Goal: Information Seeking & Learning: Learn about a topic

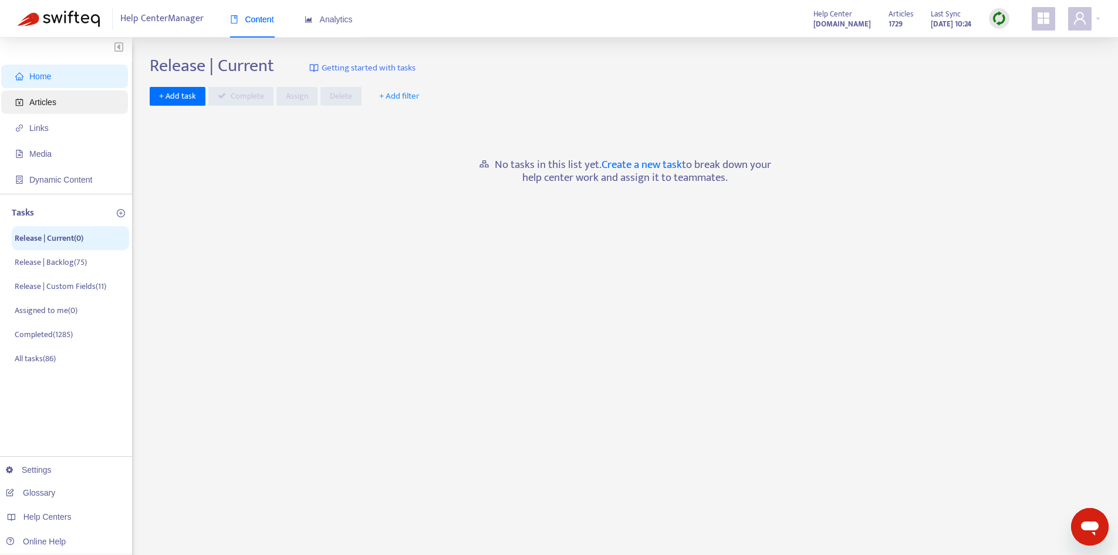
click at [78, 104] on span "Articles" at bounding box center [66, 101] width 103 height 23
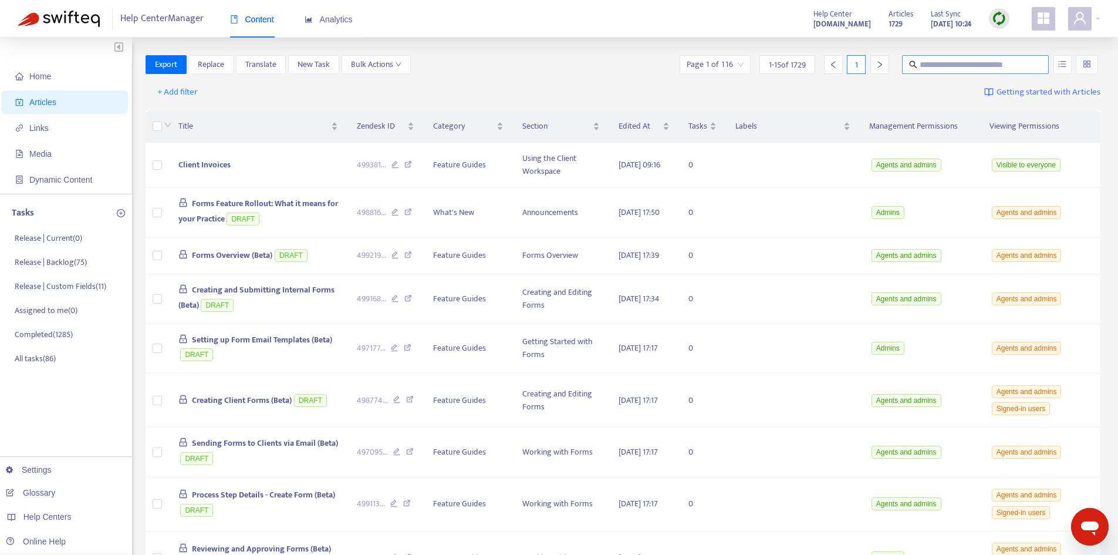
click at [932, 69] on input "text" at bounding box center [976, 64] width 113 height 13
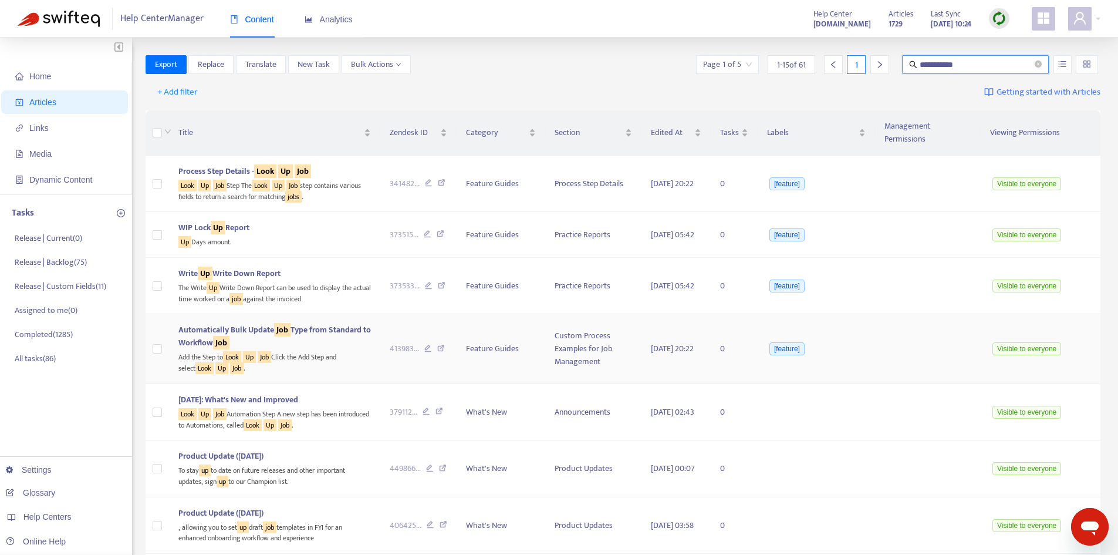
click at [259, 323] on span "Automatically Bulk Update Job Type from Standard to Workflow Job" at bounding box center [274, 336] width 192 height 26
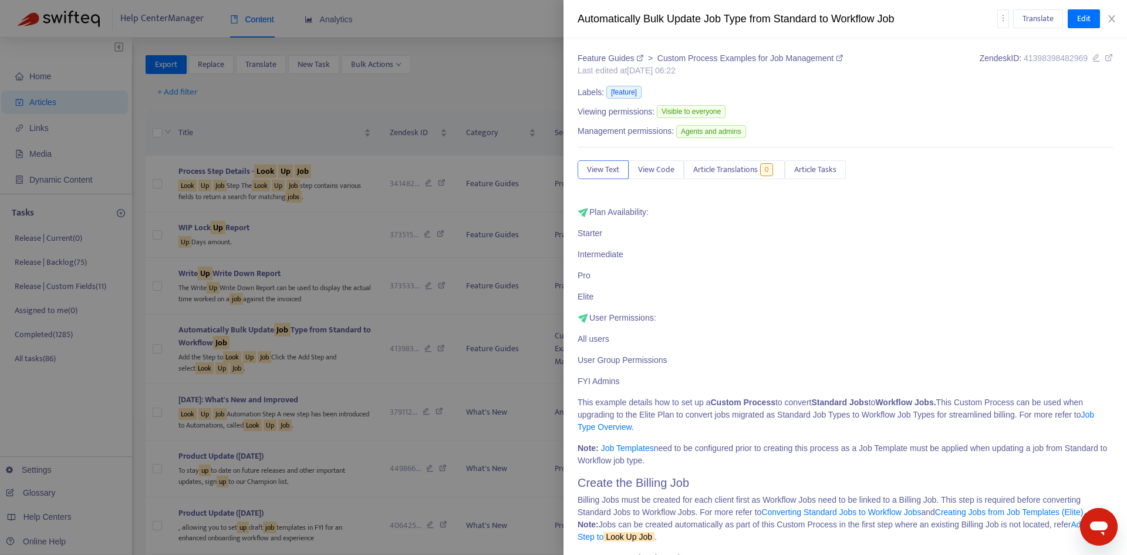
click at [1104, 61] on icon at bounding box center [1108, 57] width 8 height 8
click at [1109, 13] on div "Translate Edit" at bounding box center [1055, 18] width 116 height 19
click at [1111, 18] on icon "close" at bounding box center [1111, 18] width 6 height 7
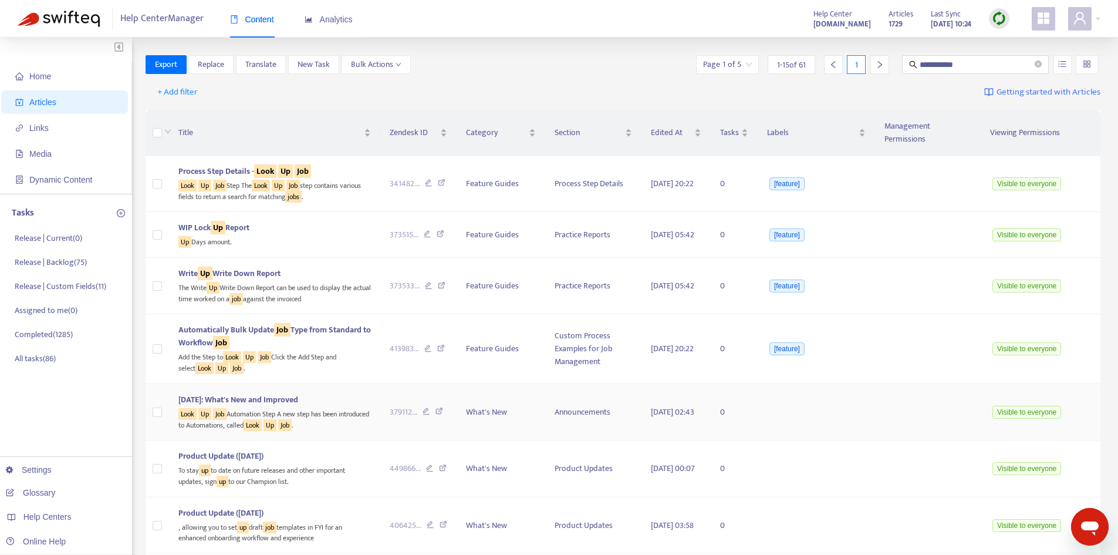
click at [272, 393] on span "[DATE]: What's New and Improved" at bounding box center [238, 399] width 120 height 13
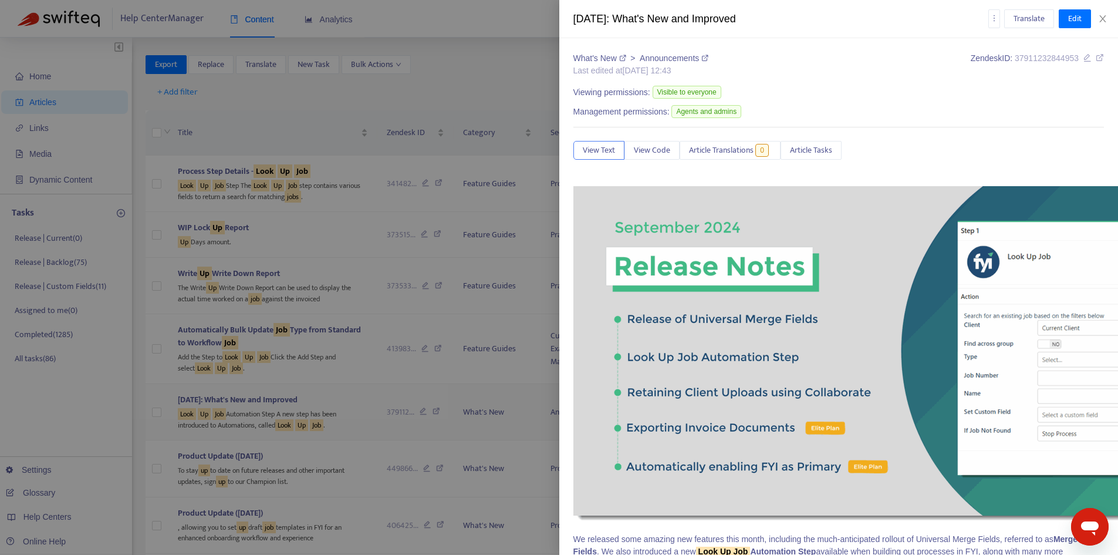
click at [260, 386] on div at bounding box center [559, 277] width 1118 height 555
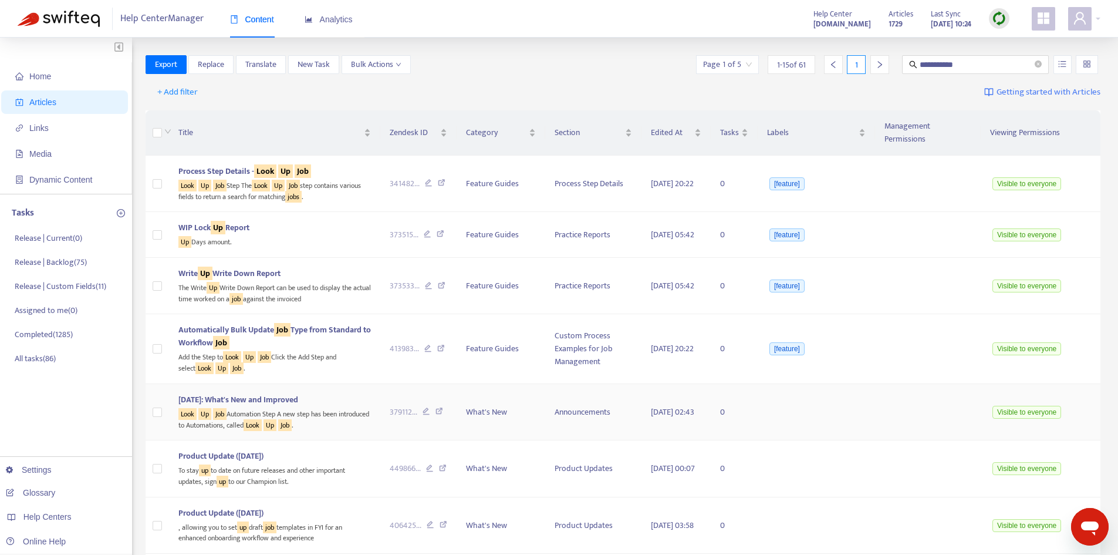
click at [260, 393] on span "[DATE]: What's New and Improved" at bounding box center [238, 399] width 120 height 13
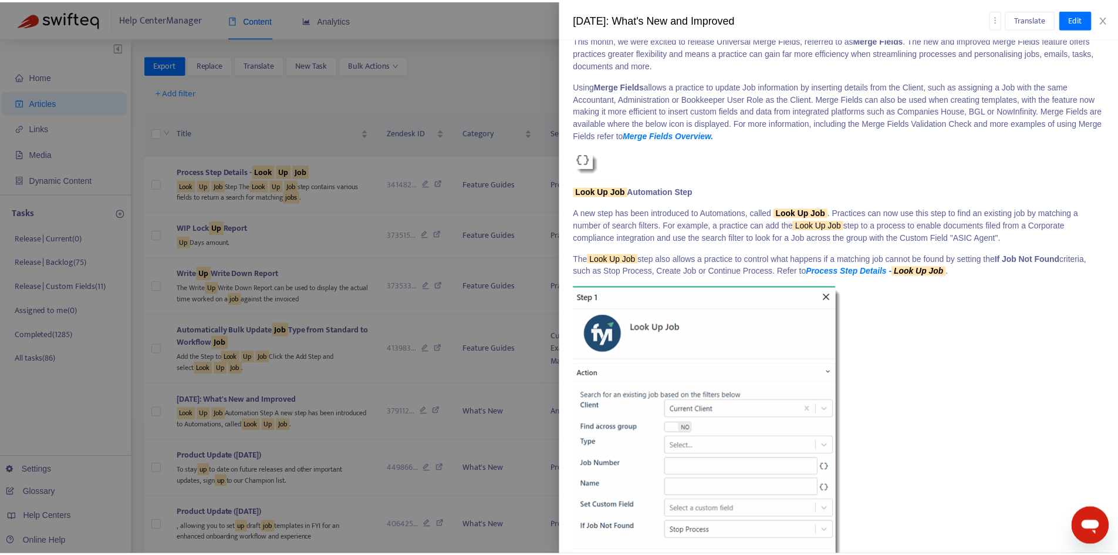
scroll to position [587, 0]
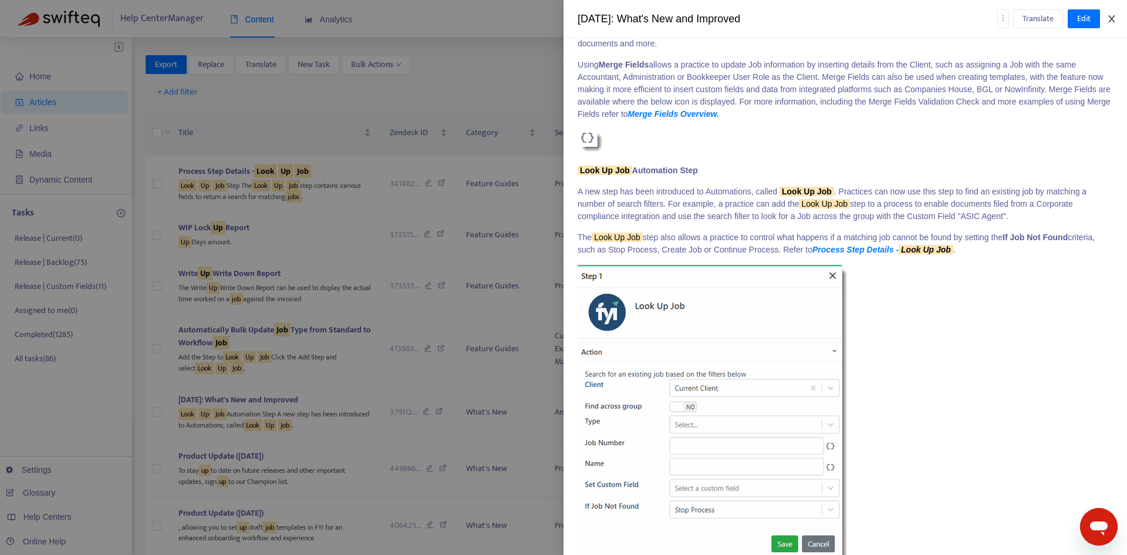
click at [1112, 13] on button "Close" at bounding box center [1111, 18] width 16 height 11
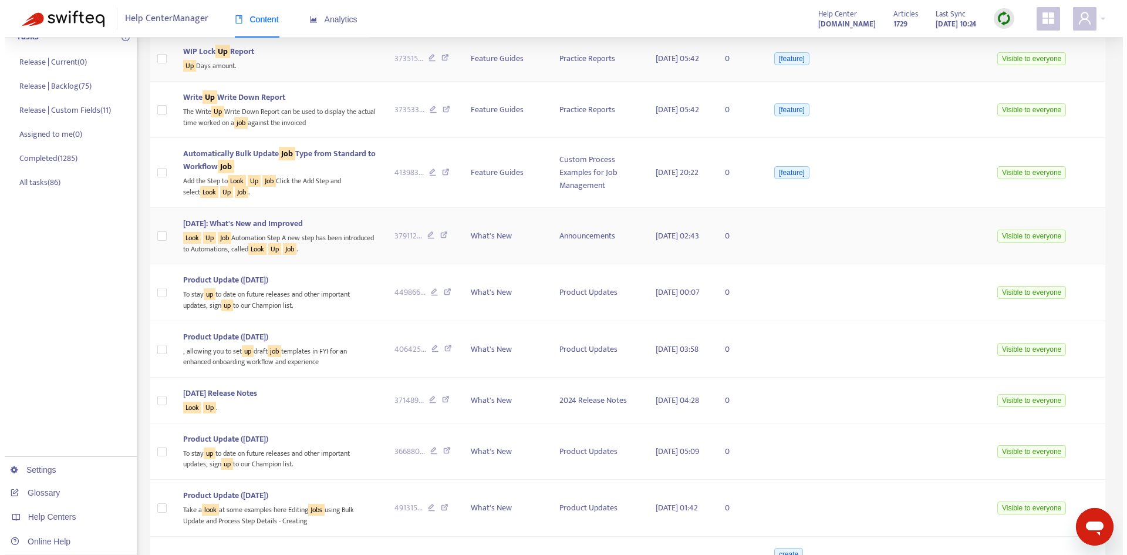
scroll to position [235, 0]
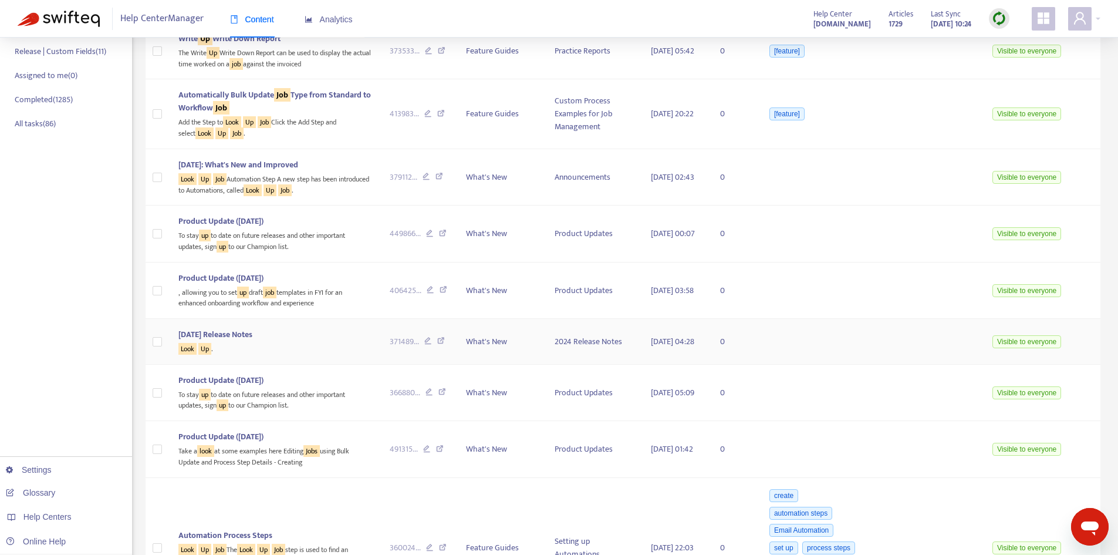
click at [252, 327] on span "[DATE] Release Notes" at bounding box center [215, 333] width 74 height 13
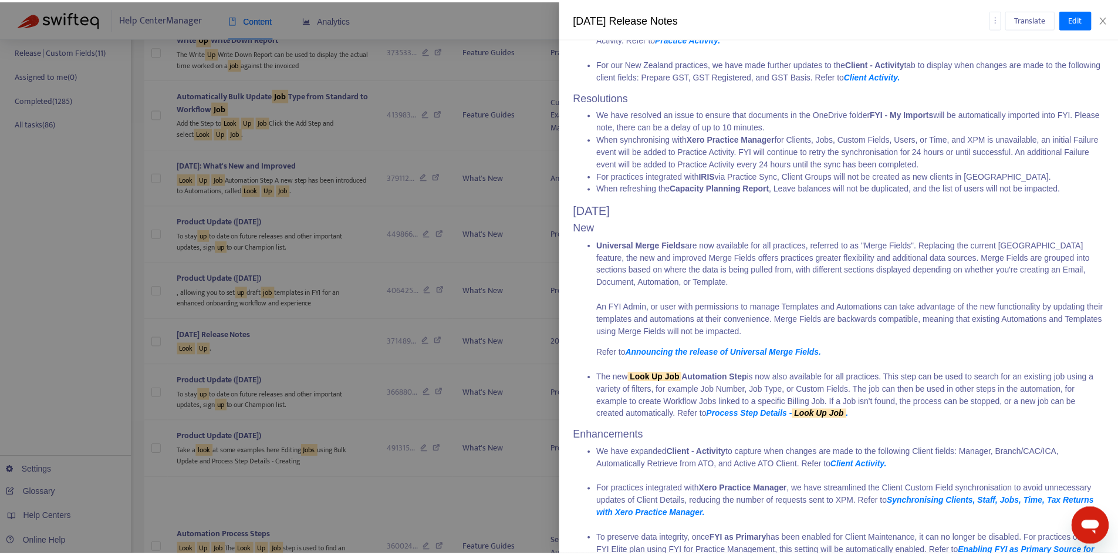
scroll to position [293, 0]
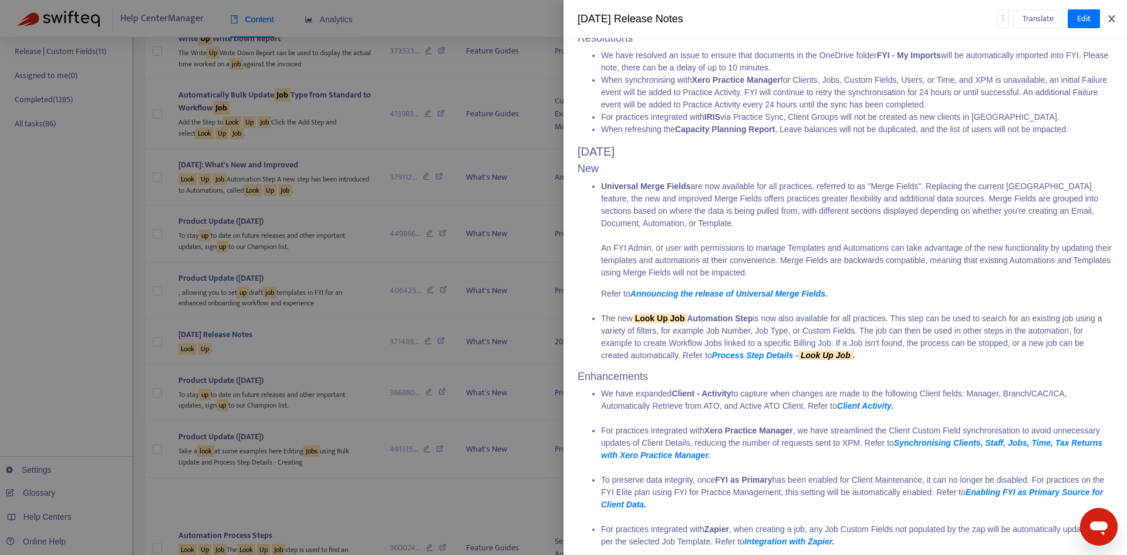
click at [1113, 18] on icon "close" at bounding box center [1111, 18] width 9 height 9
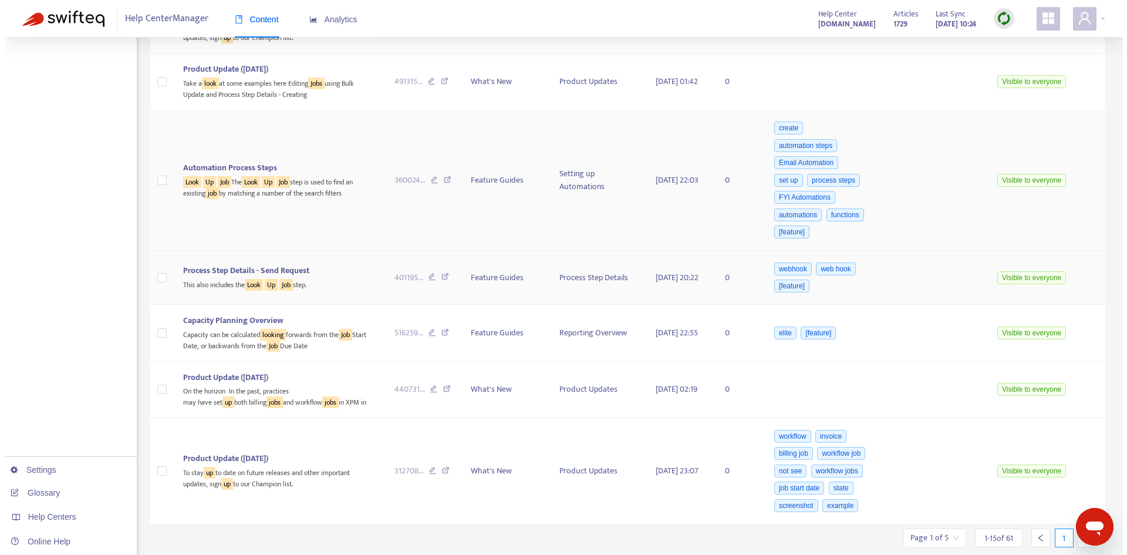
scroll to position [607, 0]
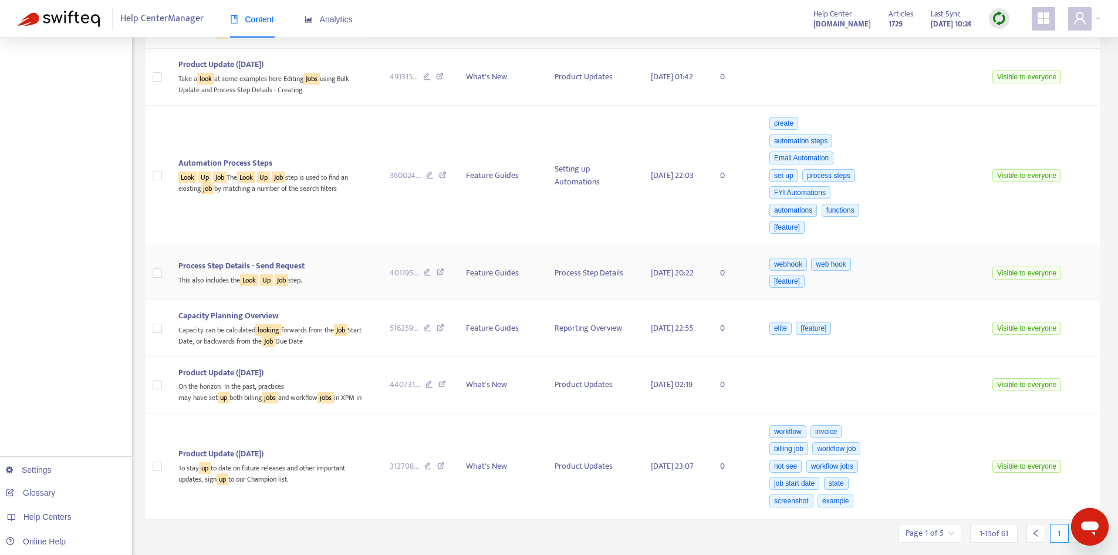
click at [270, 259] on span "Process Step Details - Send Request" at bounding box center [241, 265] width 126 height 13
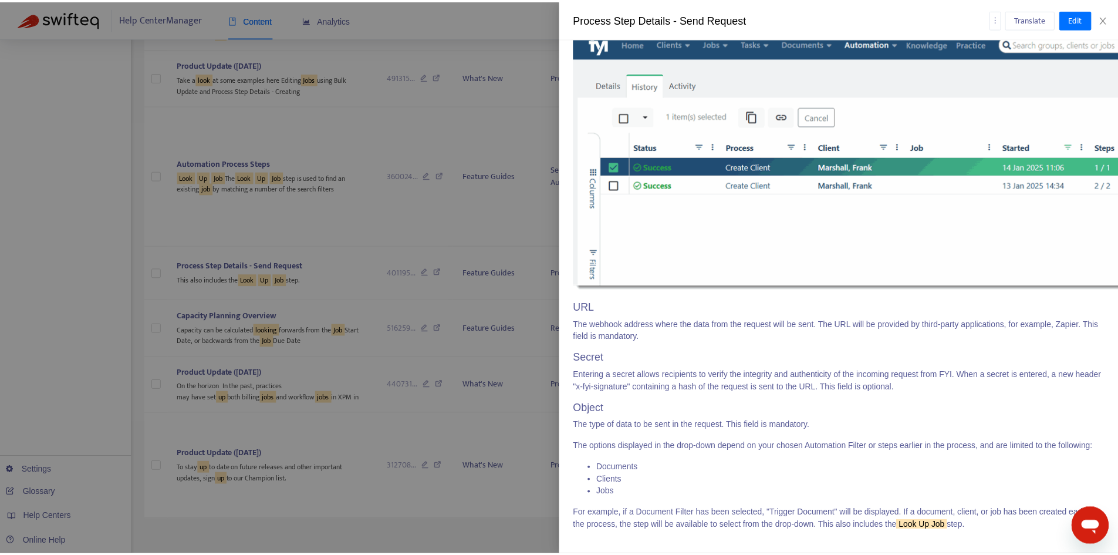
scroll to position [856, 0]
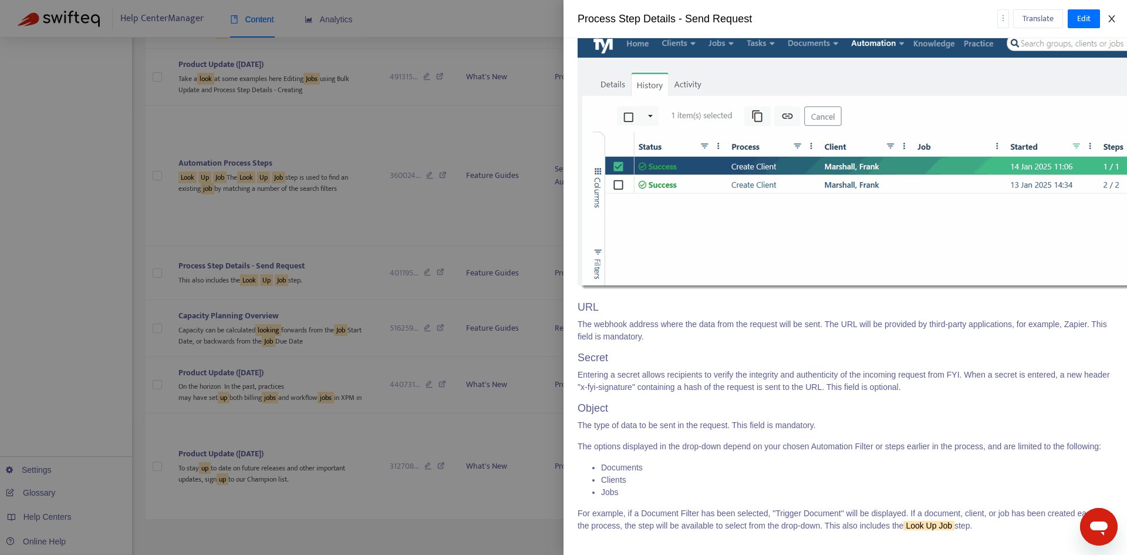
click at [1112, 22] on icon "close" at bounding box center [1111, 18] width 9 height 9
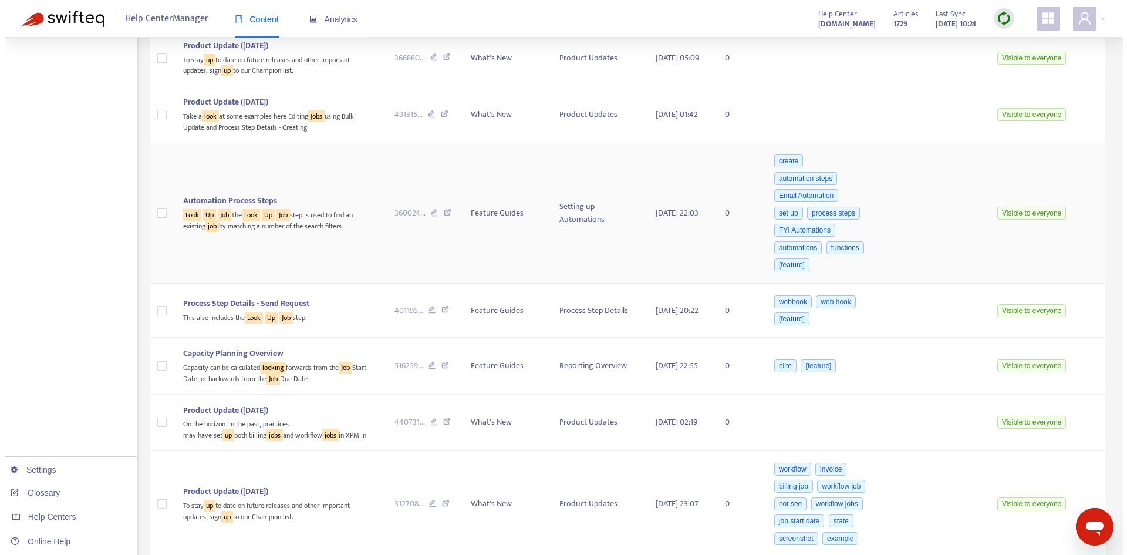
scroll to position [548, 0]
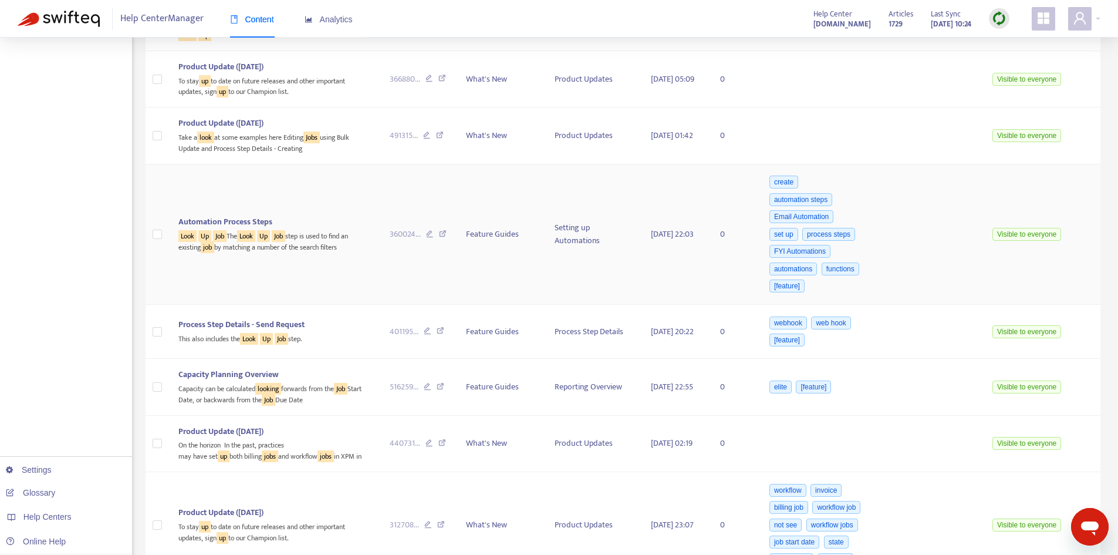
click at [303, 215] on div "Automation Process Steps" at bounding box center [274, 221] width 193 height 13
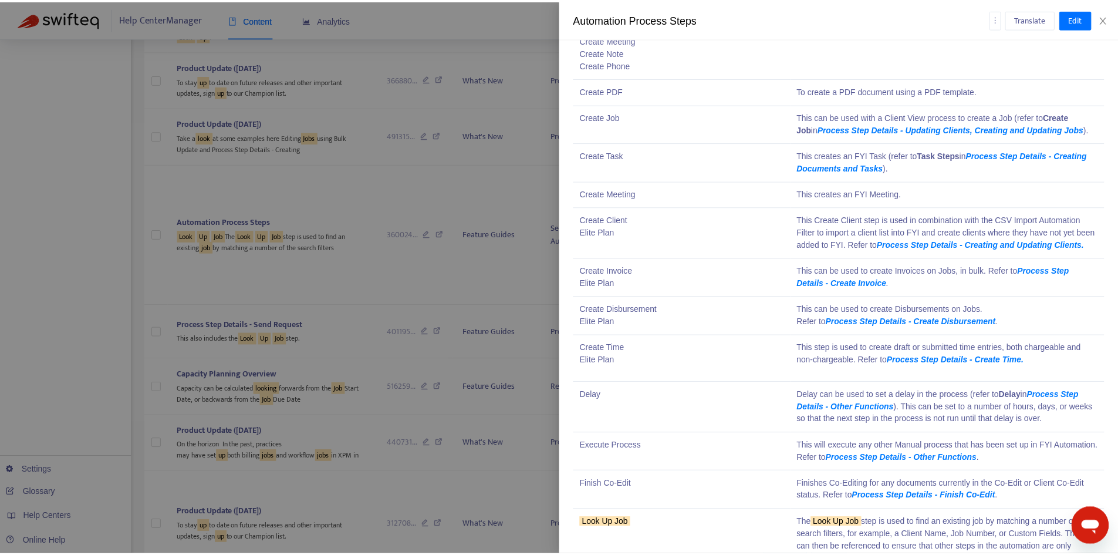
scroll to position [1408, 0]
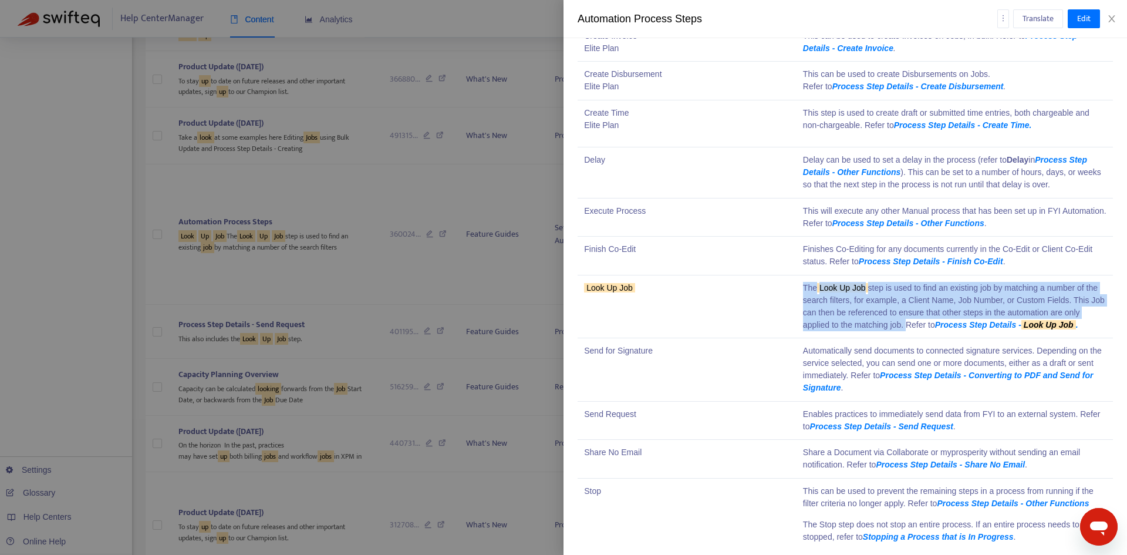
drag, startPoint x: 902, startPoint y: 339, endPoint x: 798, endPoint y: 301, distance: 110.4
click at [798, 301] on td "The Look Up Job step is used to find an existing job by matching a number of th…" at bounding box center [954, 306] width 316 height 63
copy td "The Look Up Job step is used to find an existing job by matching a number of th…"
click at [1111, 21] on icon "close" at bounding box center [1111, 18] width 9 height 9
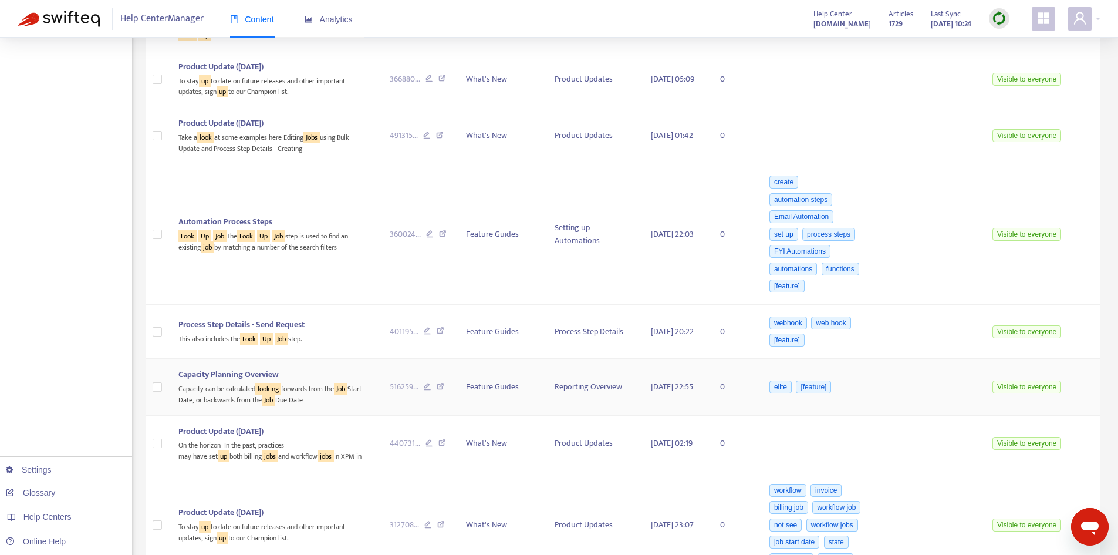
scroll to position [607, 0]
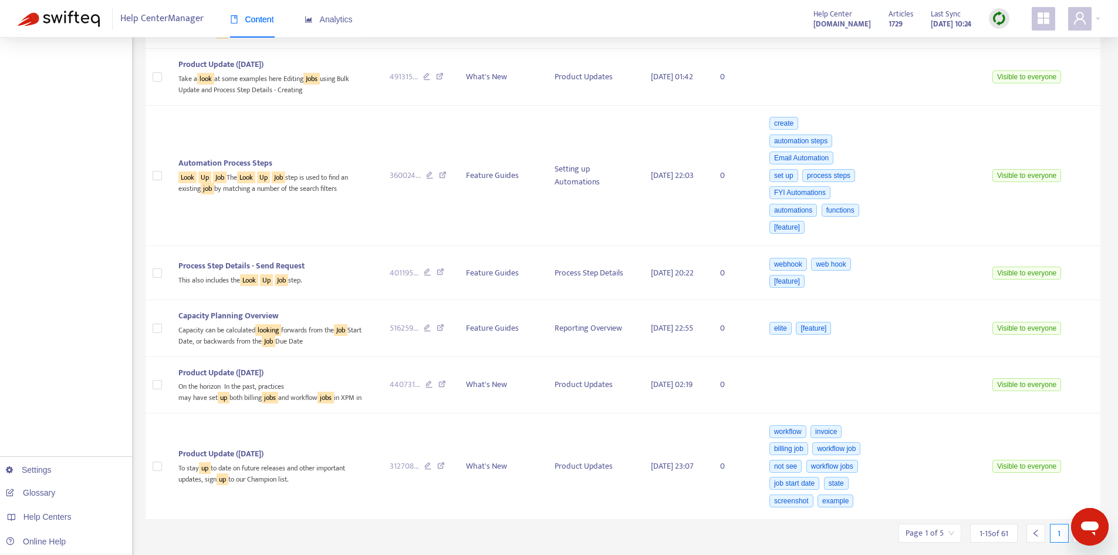
click at [952, 524] on input "search" at bounding box center [929, 533] width 49 height 18
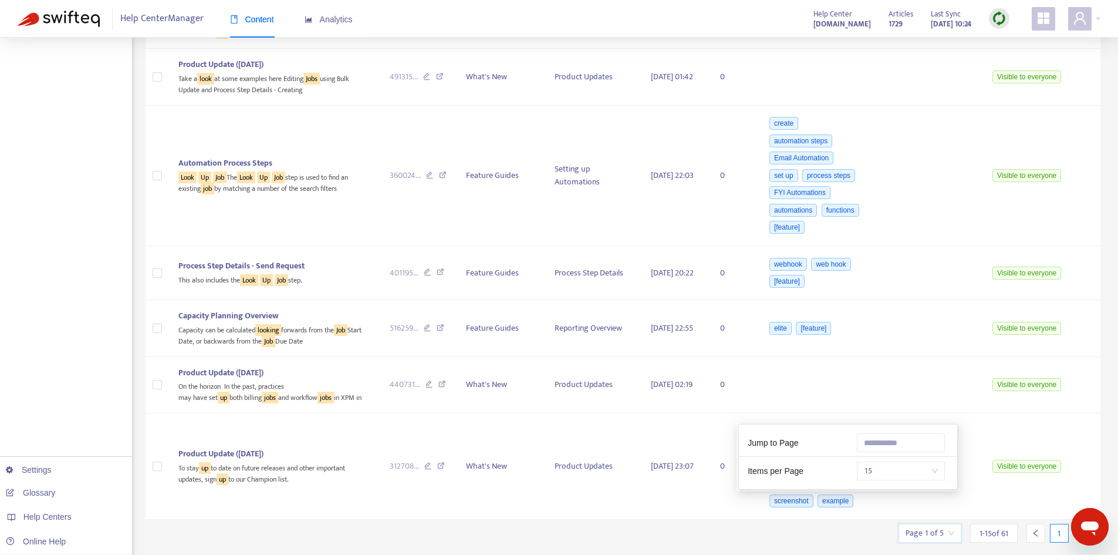
click at [921, 475] on span "15" at bounding box center [901, 471] width 74 height 18
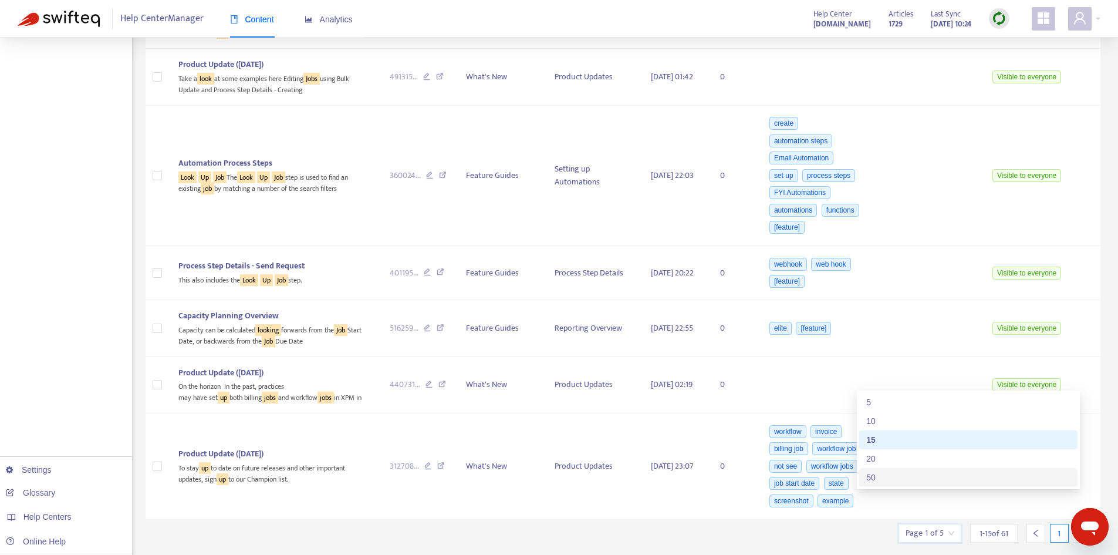
click at [873, 471] on div "50" at bounding box center [968, 477] width 204 height 13
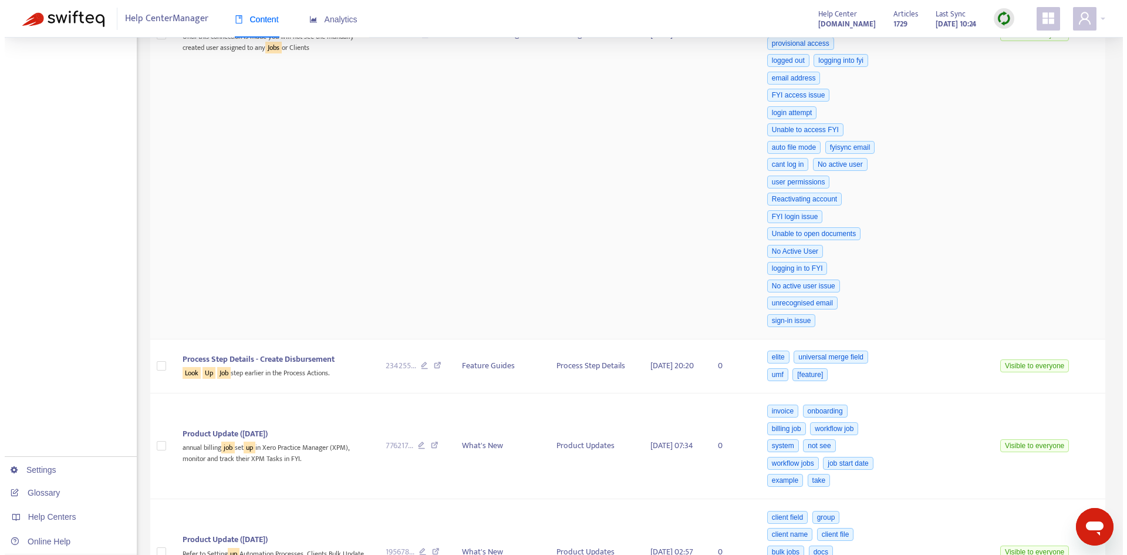
scroll to position [1546, 0]
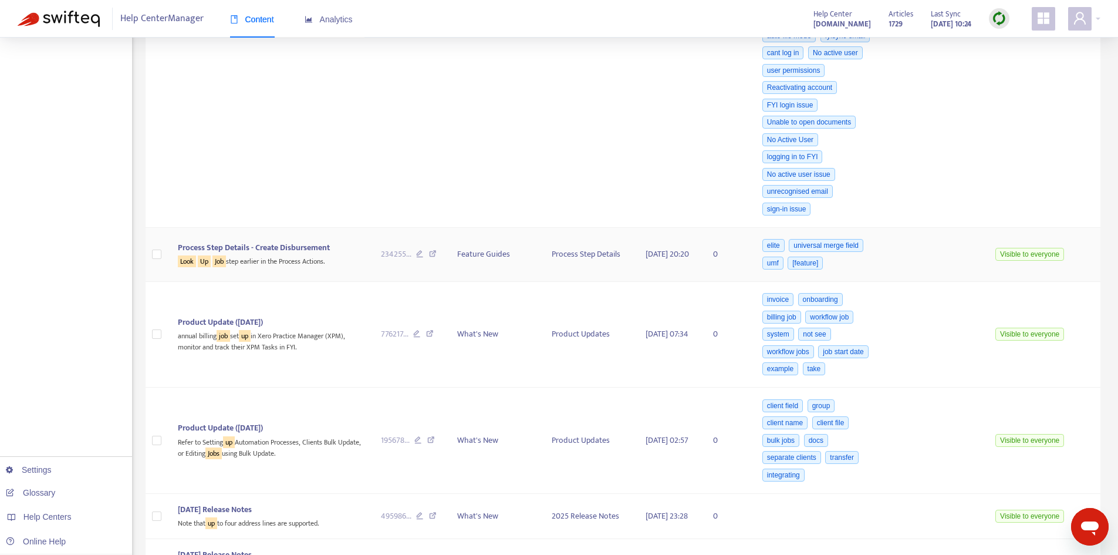
click at [262, 246] on span "Process Step Details - Create Disbursement" at bounding box center [254, 247] width 152 height 13
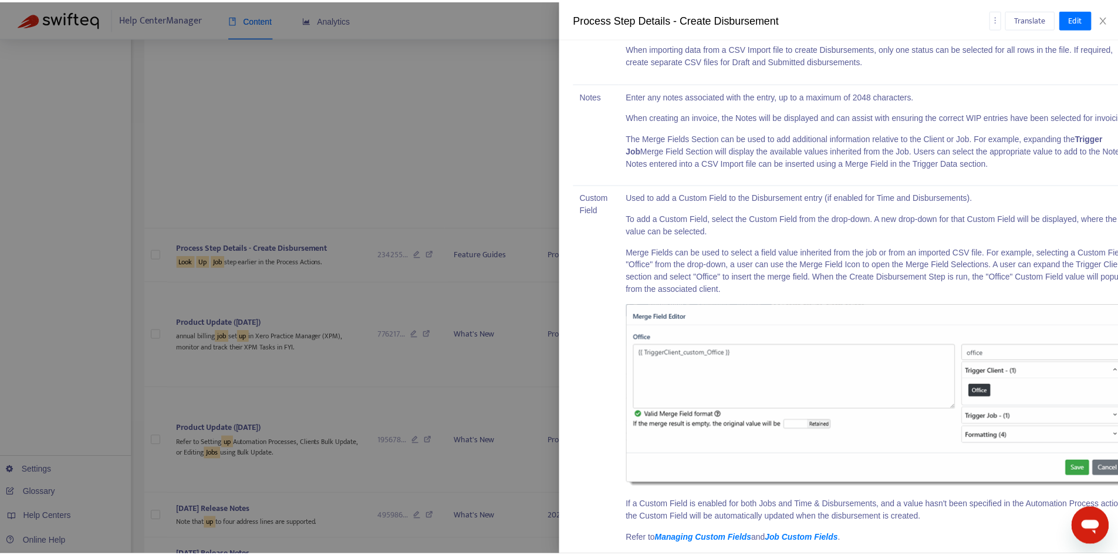
scroll to position [1465, 0]
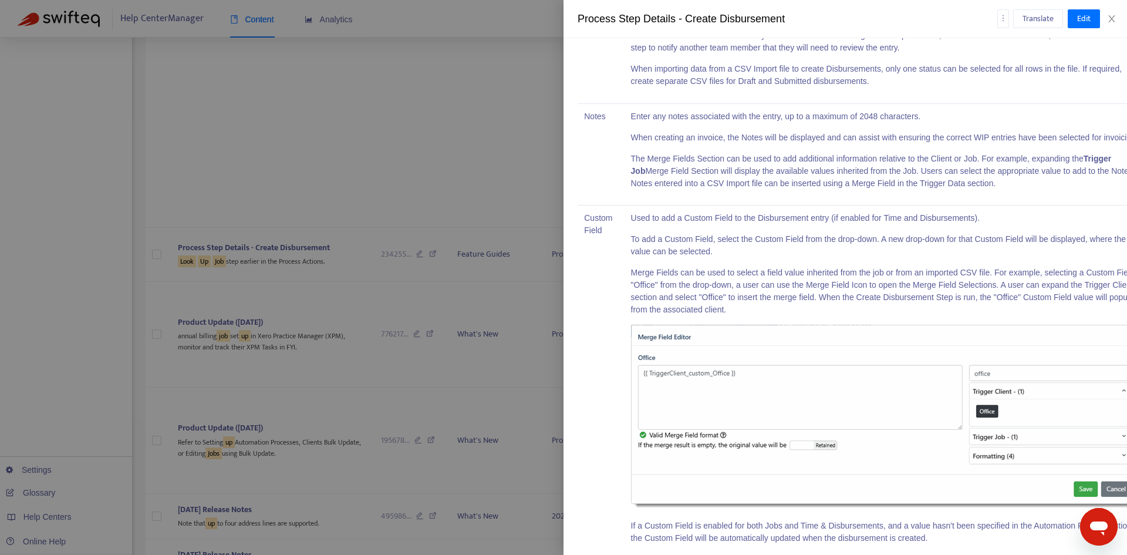
click at [317, 393] on div at bounding box center [563, 277] width 1127 height 555
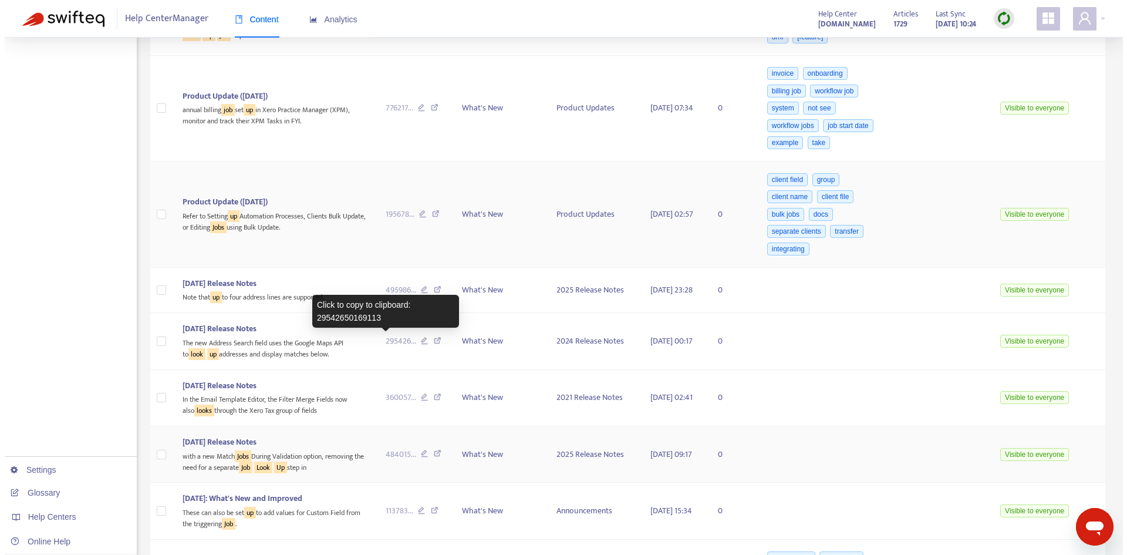
scroll to position [1839, 0]
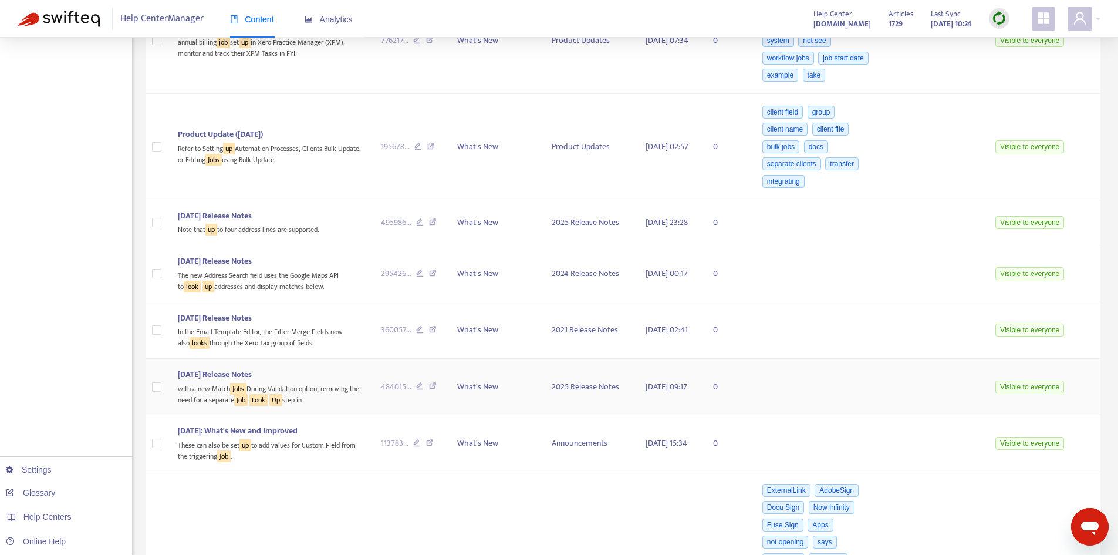
drag, startPoint x: 222, startPoint y: 375, endPoint x: 211, endPoint y: 389, distance: 18.0
click at [211, 389] on div "with a new Match Jobs During Validation option, removing the need for a separat…" at bounding box center [270, 393] width 184 height 24
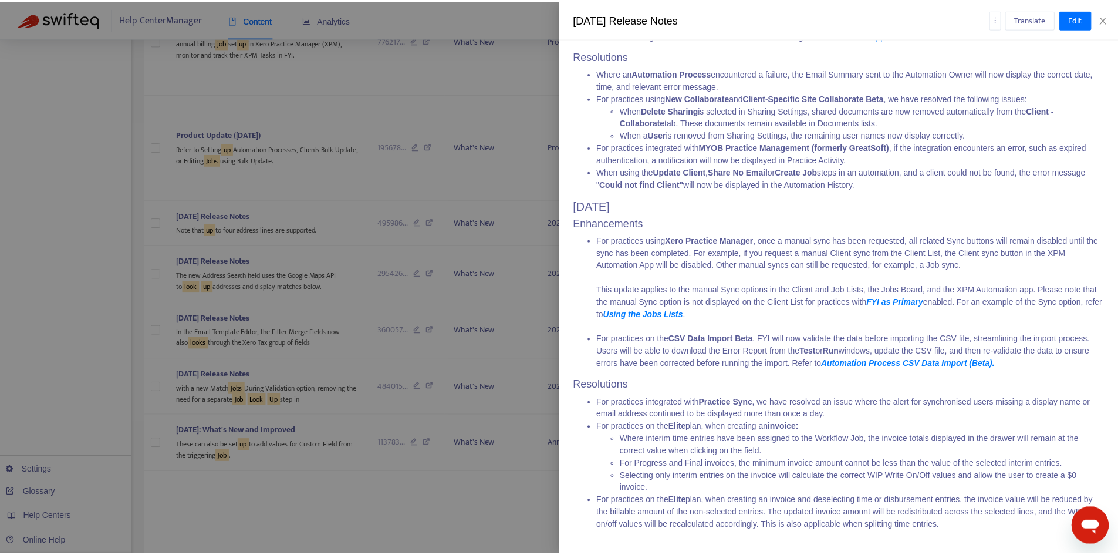
scroll to position [743, 0]
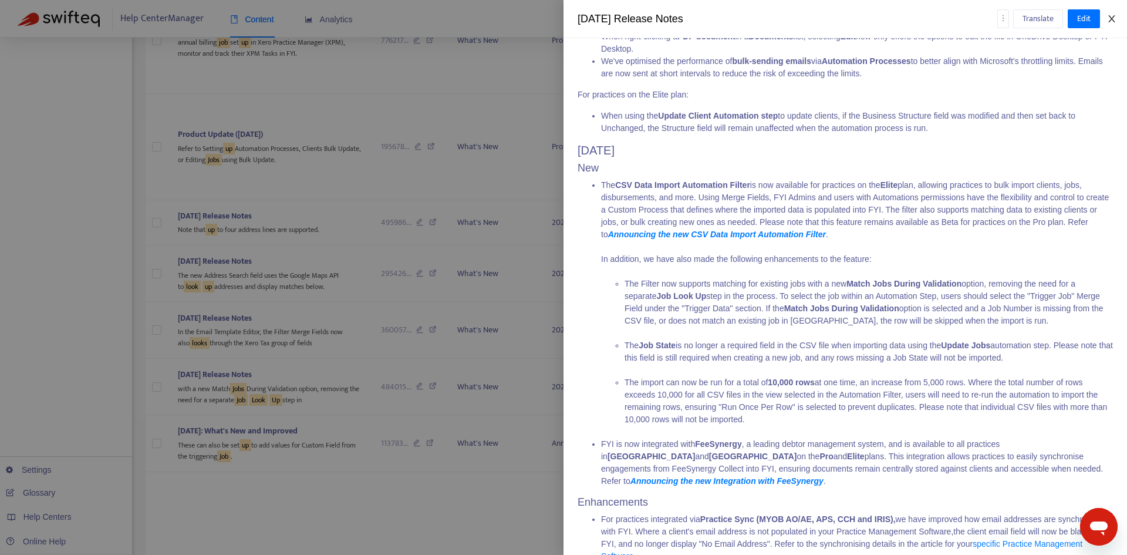
click at [1116, 22] on icon "close" at bounding box center [1111, 18] width 9 height 9
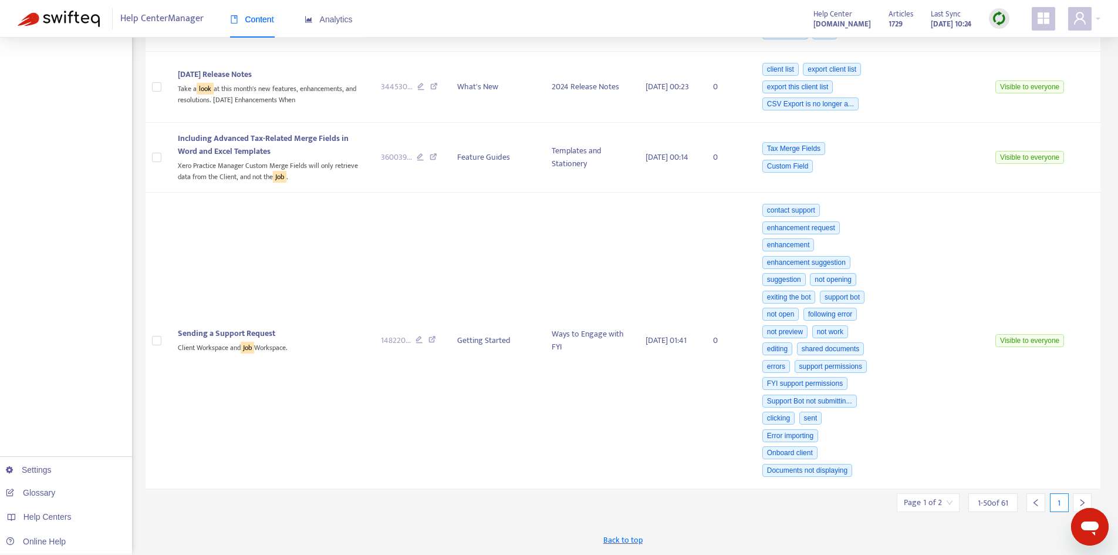
scroll to position [3951, 0]
click at [1081, 499] on icon "right" at bounding box center [1082, 502] width 8 height 8
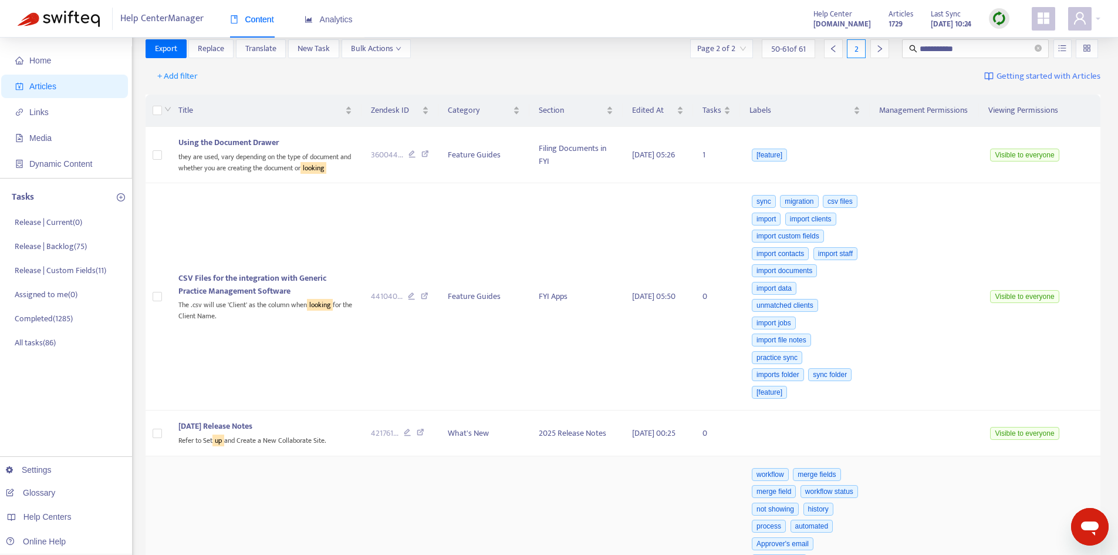
scroll to position [0, 0]
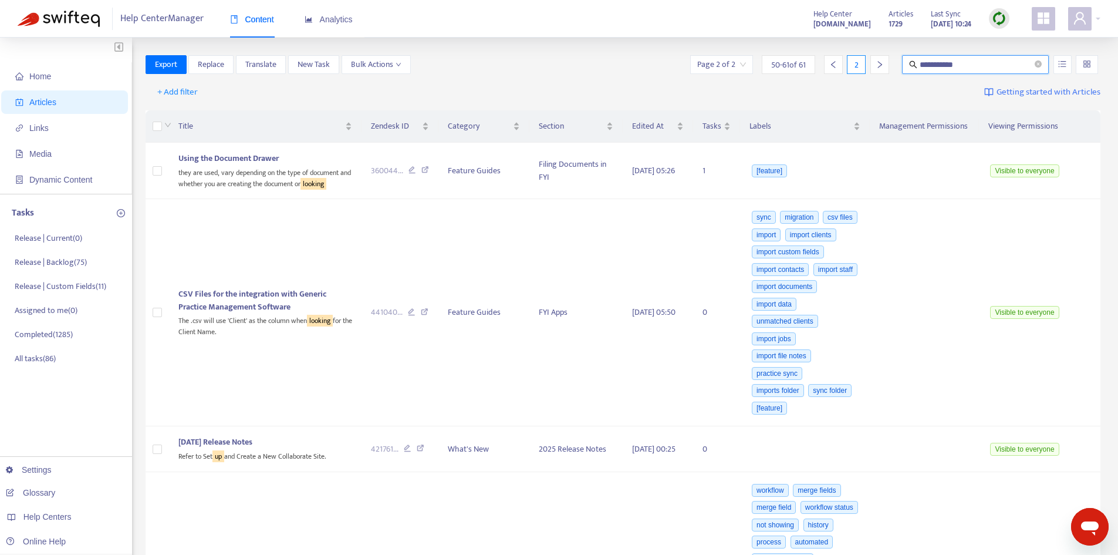
drag, startPoint x: 938, startPoint y: 65, endPoint x: 901, endPoint y: 65, distance: 37.0
click at [904, 65] on span "**********" at bounding box center [975, 64] width 147 height 19
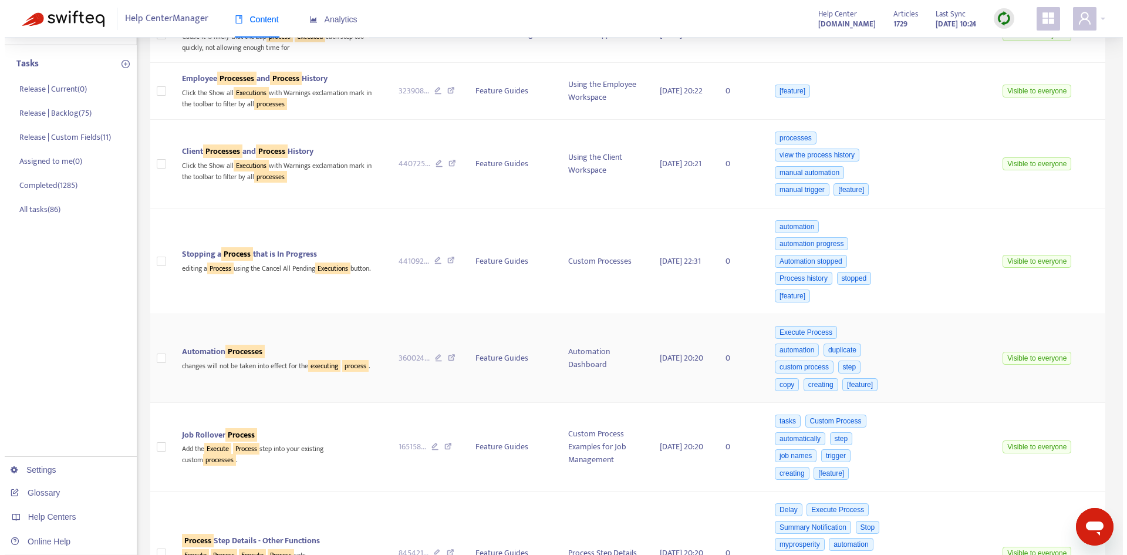
scroll to position [176, 0]
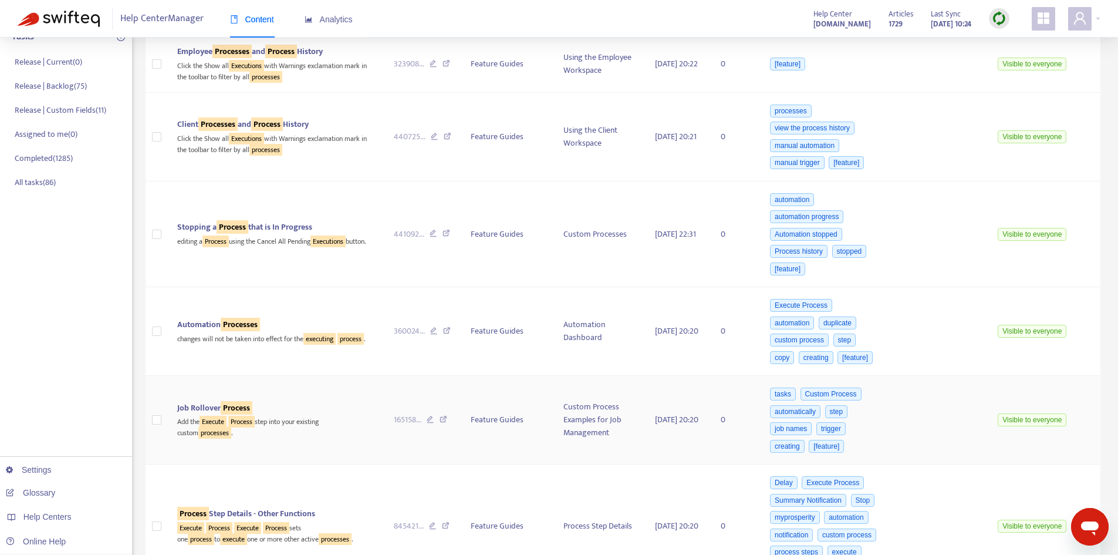
click at [294, 429] on div "Add the Execute Process step into your existing custom processes ." at bounding box center [276, 426] width 198 height 24
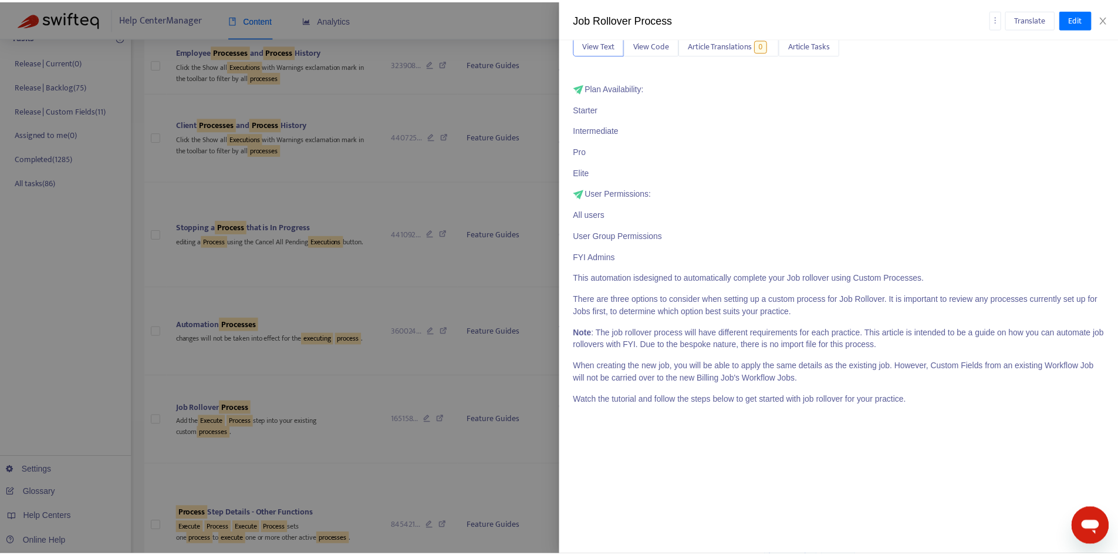
scroll to position [0, 0]
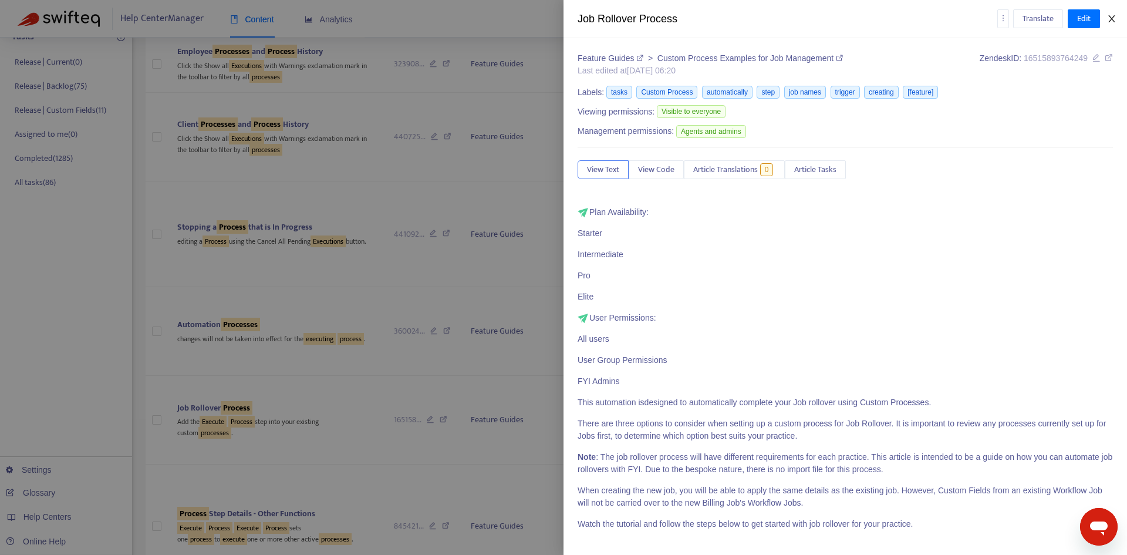
click at [1116, 20] on button "Close" at bounding box center [1111, 18] width 16 height 11
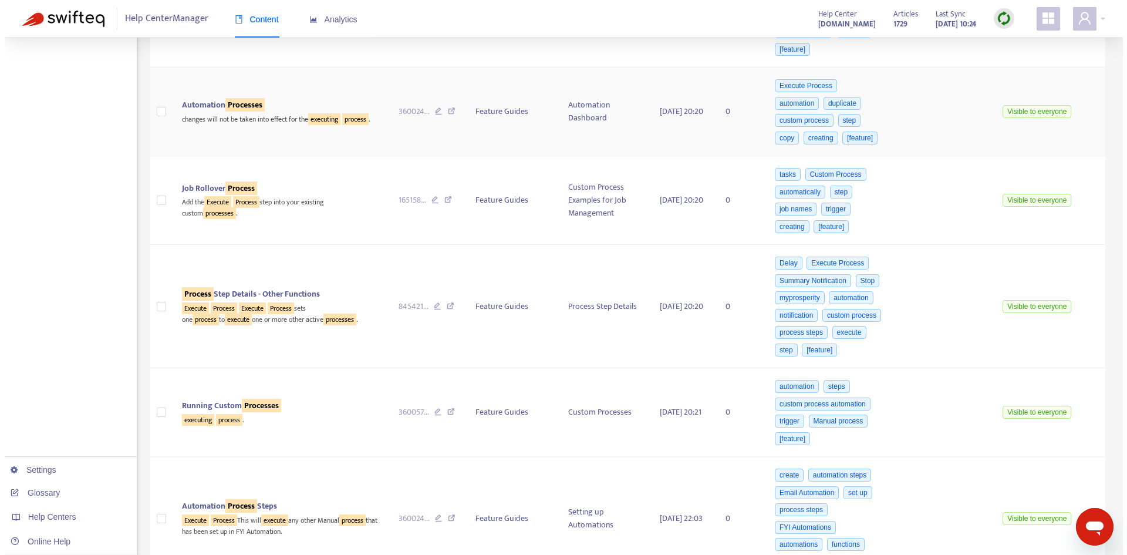
scroll to position [411, 0]
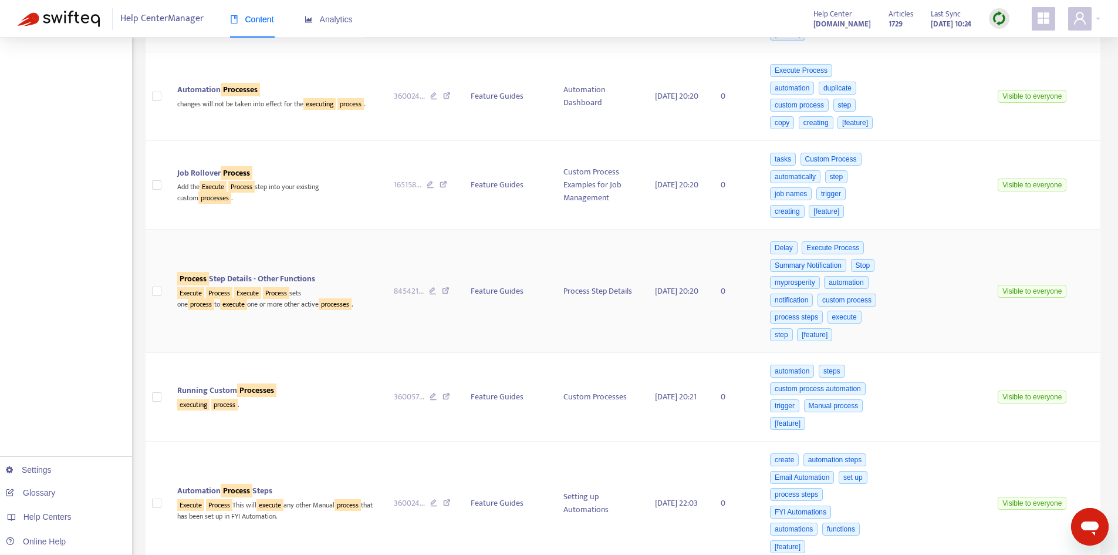
click at [319, 310] on sqkw "processes" at bounding box center [335, 304] width 33 height 12
click at [228, 299] on sqkw "Process" at bounding box center [219, 293] width 26 height 12
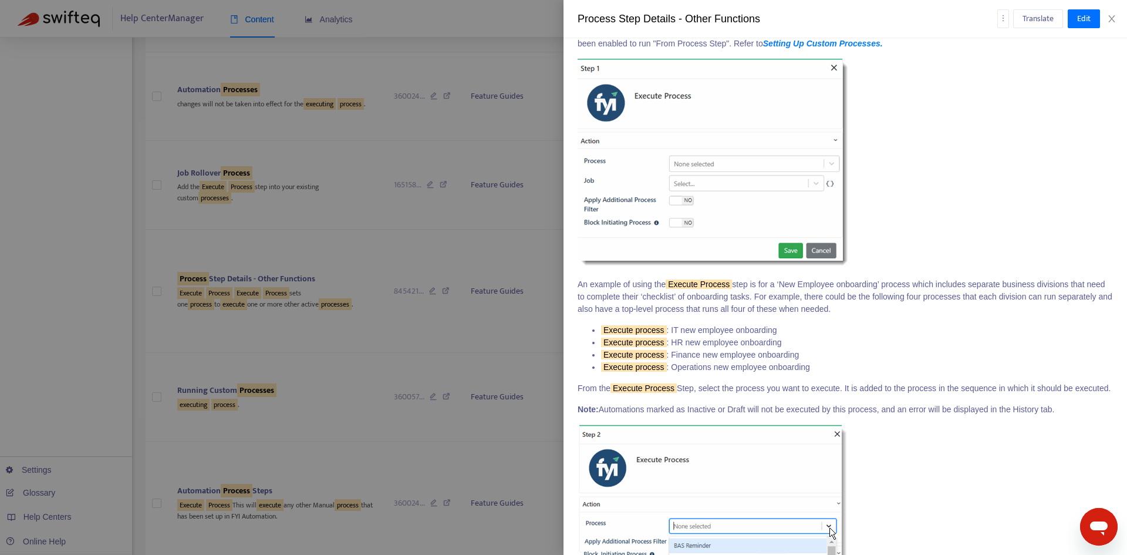
scroll to position [880, 0]
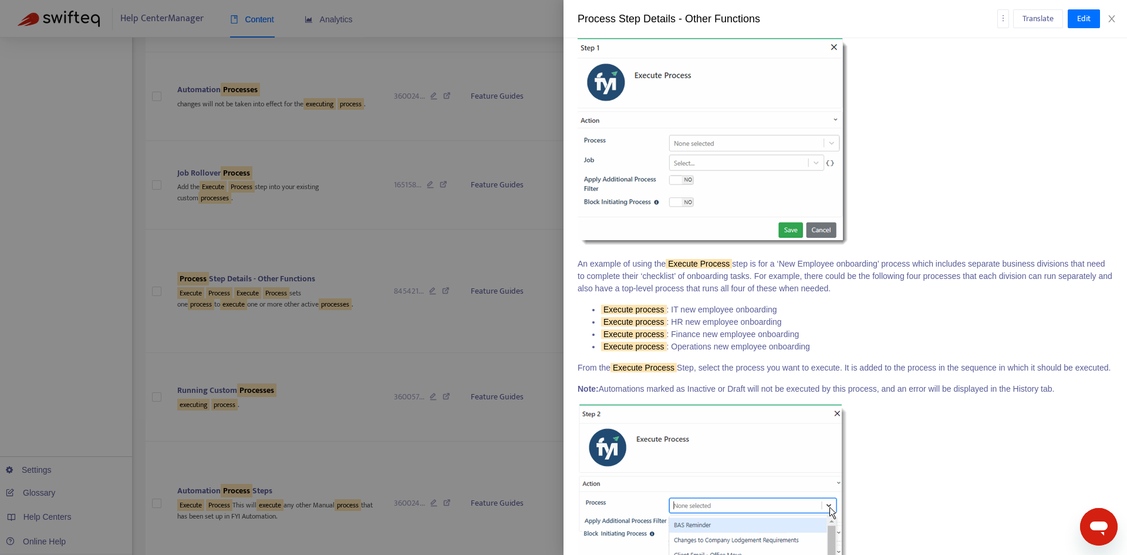
drag, startPoint x: 638, startPoint y: 391, endPoint x: 574, endPoint y: 279, distance: 129.6
click at [574, 279] on div "Feature Guides > Process Step Details Last edited at [DATE] 06:20 Zendesk ID: 8…" at bounding box center [844, 296] width 563 height 516
copy div "An example of using the Execute Process step is for a ‘New Employee onboarding’…"
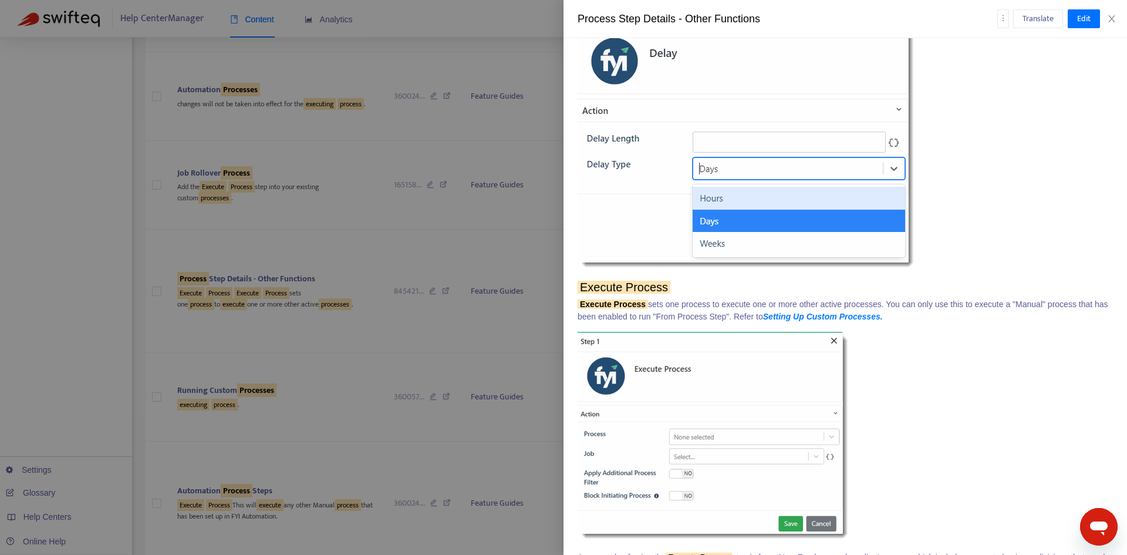
scroll to position [822, 0]
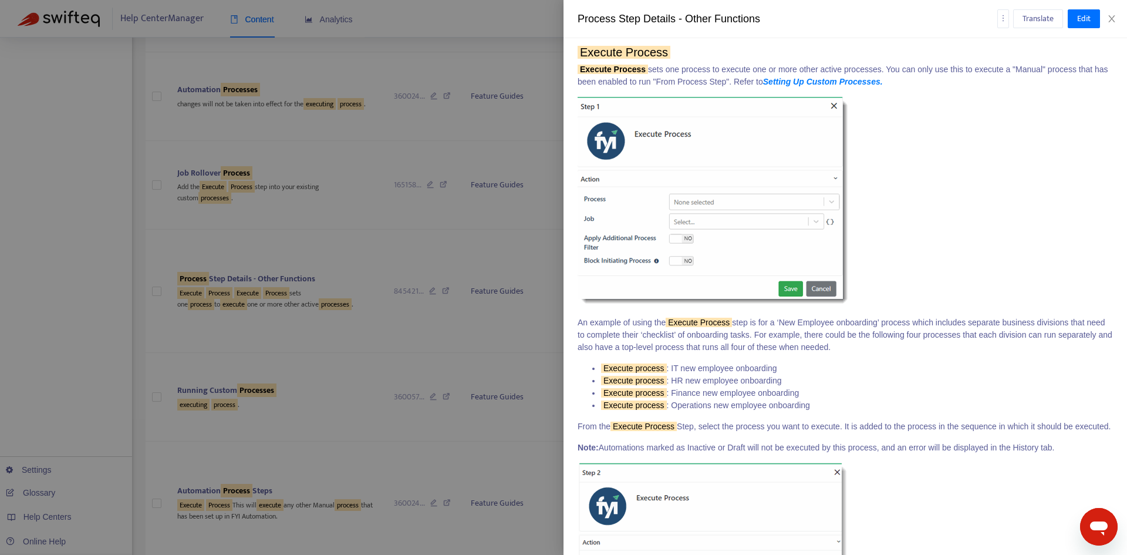
click at [698, 88] on p "Execute Process sets one process to execute one or more other active processes.…" at bounding box center [844, 75] width 535 height 25
click at [719, 74] on div "Plan Availability: Starter Intermediate Pro Elite User Permissions: All users U…" at bounding box center [844, 507] width 535 height 2246
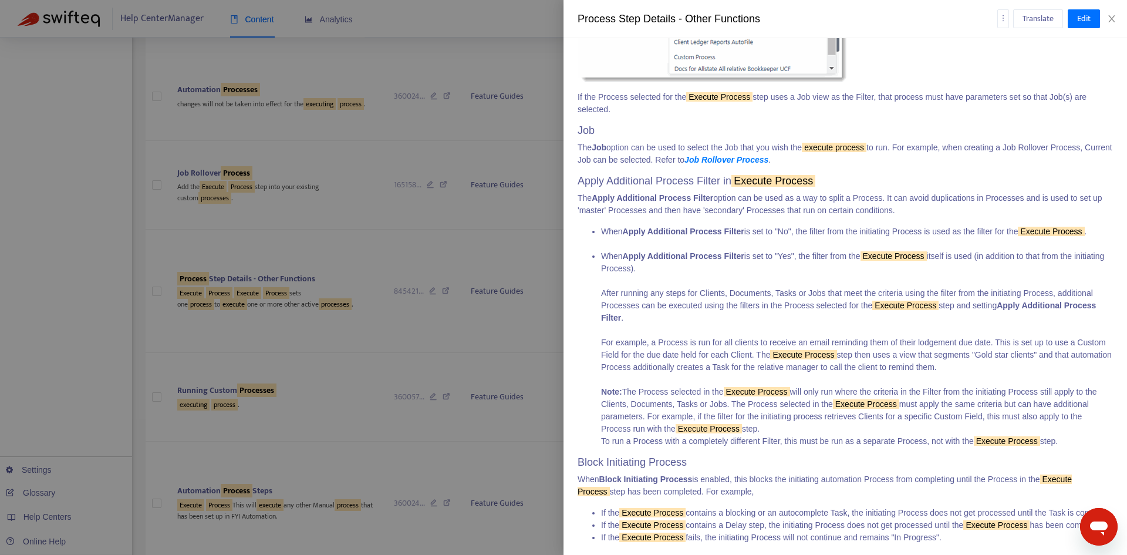
scroll to position [1467, 0]
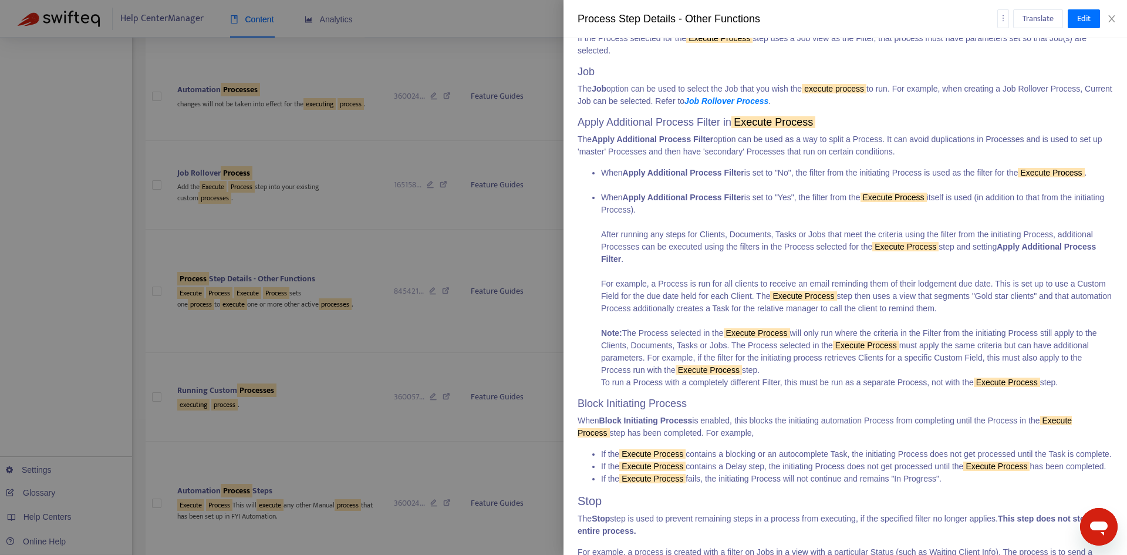
drag, startPoint x: 688, startPoint y: 239, endPoint x: 599, endPoint y: 198, distance: 98.0
click at [599, 198] on ul "When Apply Additional Process Filter is set to "No", the filter from the initia…" at bounding box center [844, 278] width 535 height 222
copy ul "When Apply Additional Process Filter is set to "No", the filter from the initia…"
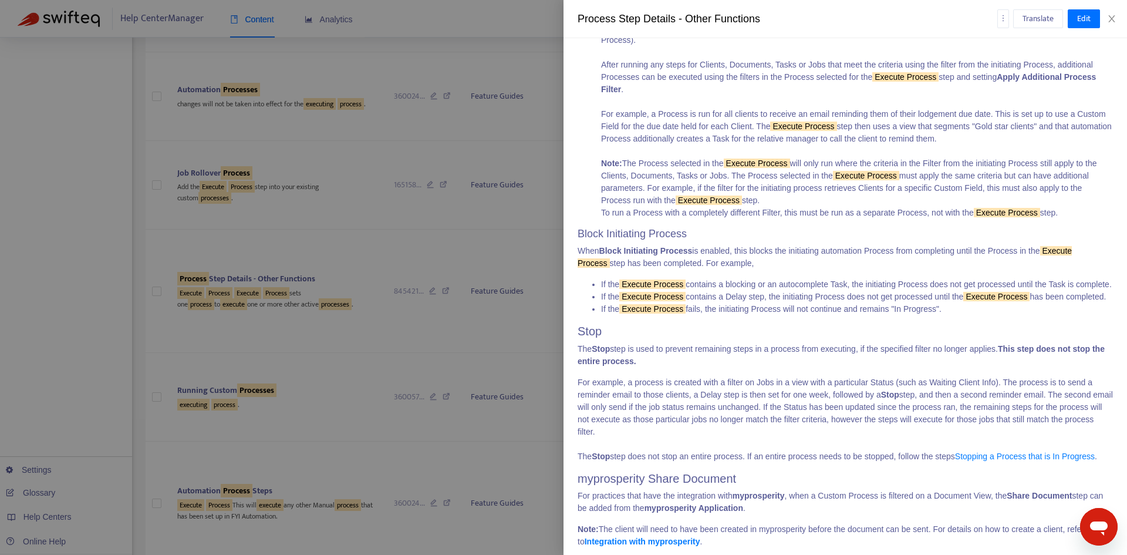
scroll to position [1702, 0]
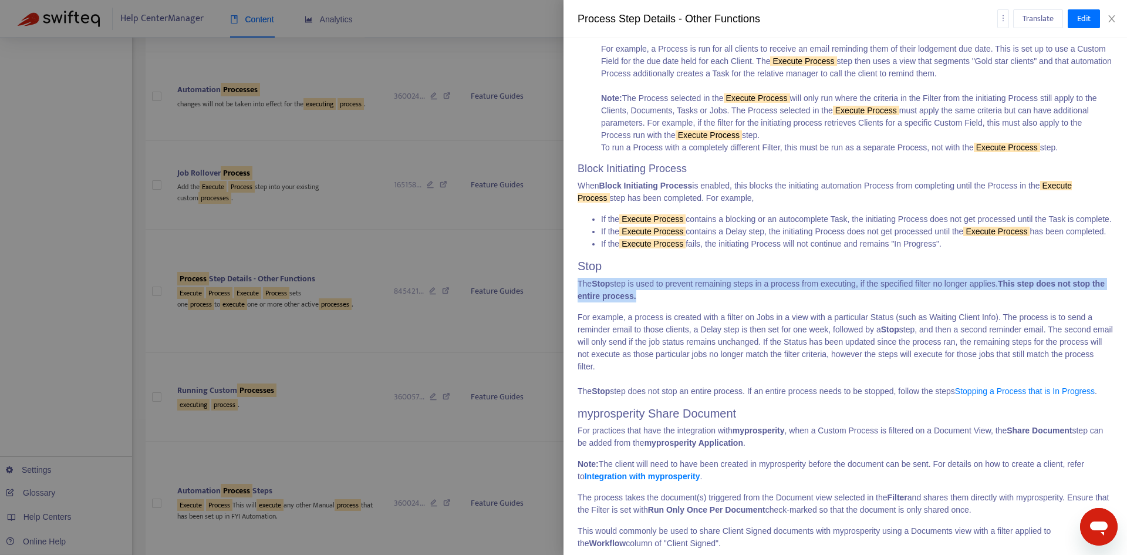
drag, startPoint x: 662, startPoint y: 346, endPoint x: 579, endPoint y: 339, distance: 83.1
click at [579, 302] on p "The Stop step is used to prevent remaining steps in a process from executing, i…" at bounding box center [844, 290] width 535 height 25
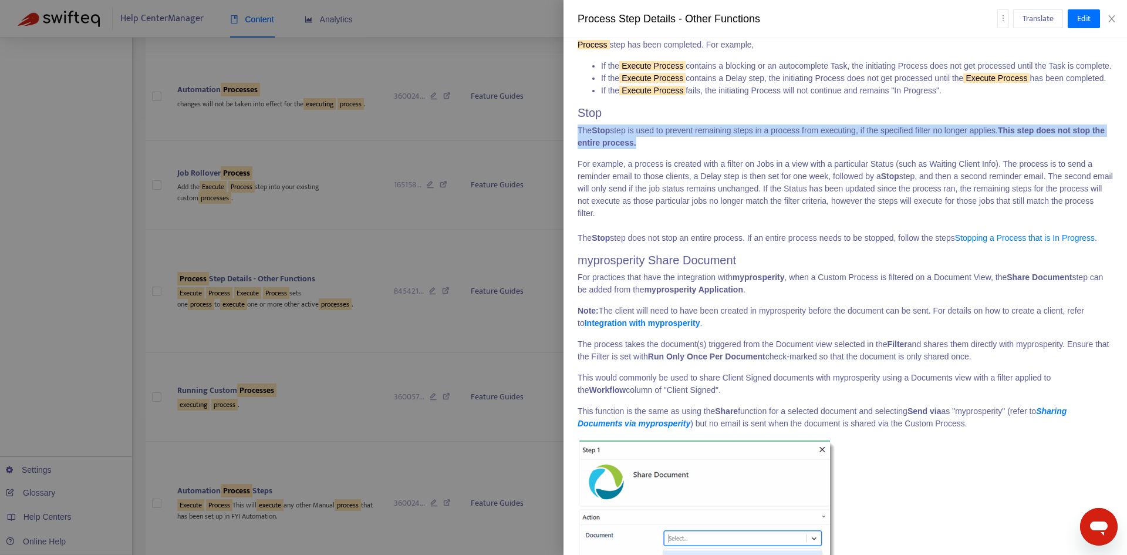
scroll to position [1852, 0]
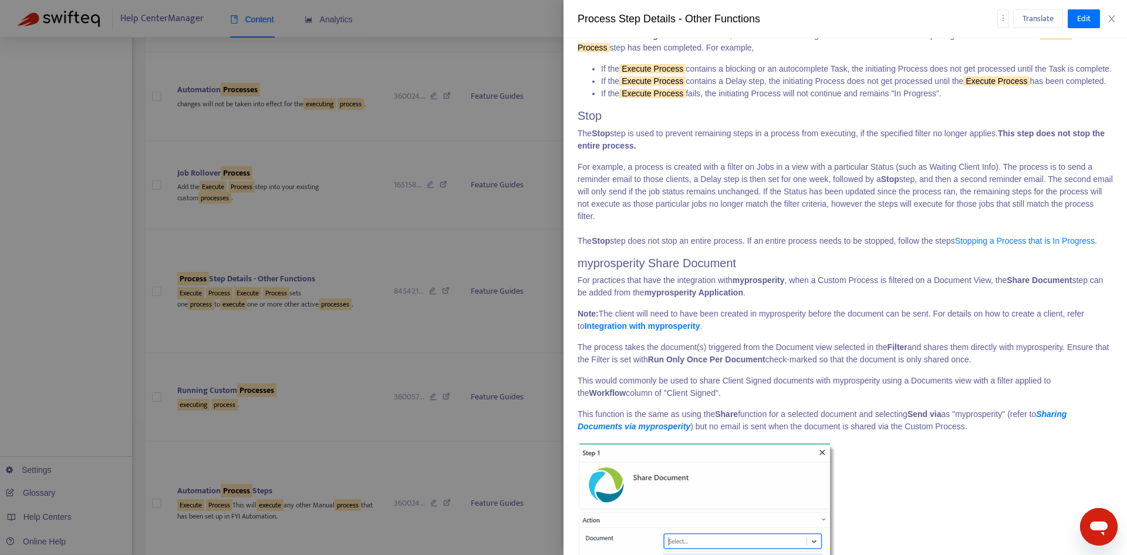
click at [752, 247] on p "For example, a process is created with a filter on Jobs in a view with a partic…" at bounding box center [844, 204] width 535 height 86
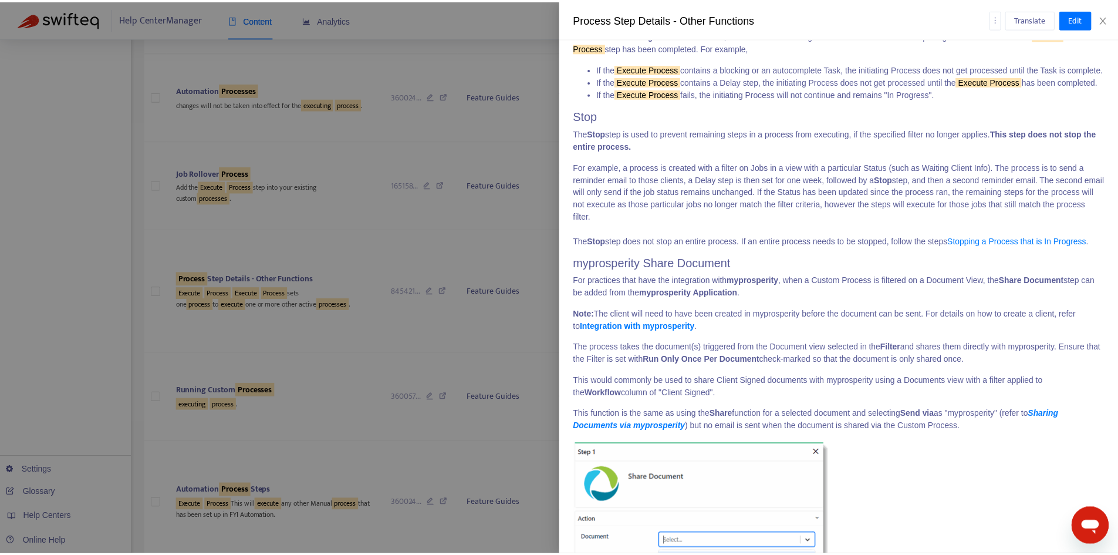
scroll to position [1793, 0]
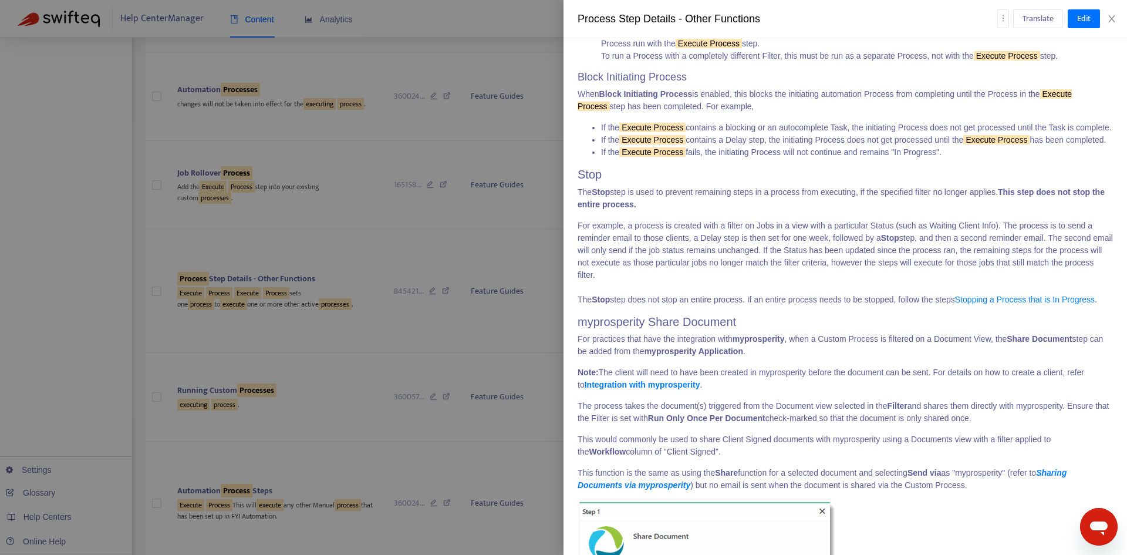
click at [708, 303] on p "For example, a process is created with a filter on Jobs in a view with a partic…" at bounding box center [844, 262] width 535 height 86
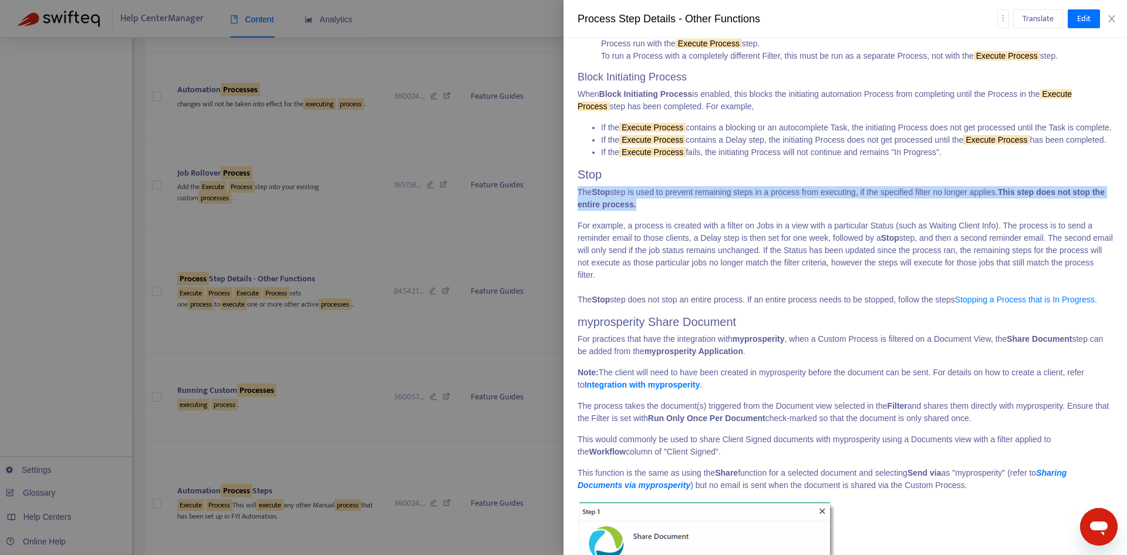
drag, startPoint x: 655, startPoint y: 251, endPoint x: 578, endPoint y: 244, distance: 77.8
click at [578, 211] on p "The Stop step is used to prevent remaining steps in a process from executing, i…" at bounding box center [844, 198] width 535 height 25
copy p "The Stop step is used to prevent remaining steps in a process from executing, i…"
click at [666, 146] on li "If the Execute Process contains a Delay step, the initiating Process does not g…" at bounding box center [857, 140] width 512 height 12
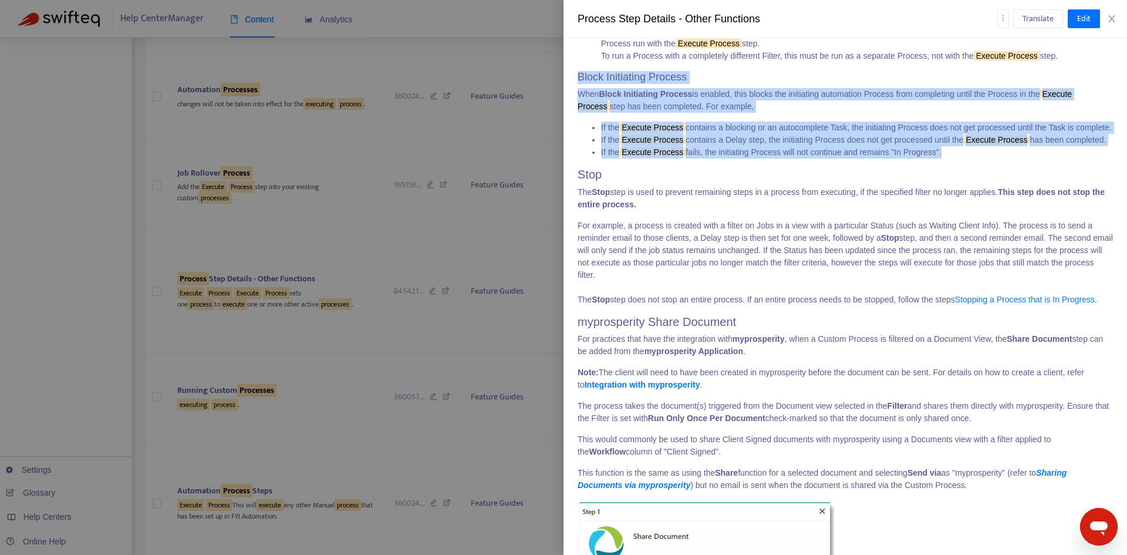
drag, startPoint x: 938, startPoint y: 200, endPoint x: 567, endPoint y: 107, distance: 382.7
click at [567, 107] on div "Feature Guides > Process Step Details Last edited at [DATE] 06:20 Zendesk ID: 8…" at bounding box center [844, 296] width 563 height 516
copy div "Block Initiating Process When Block Initiating Process is enabled, this blocks …"
click at [1118, 19] on button "Close" at bounding box center [1111, 18] width 16 height 11
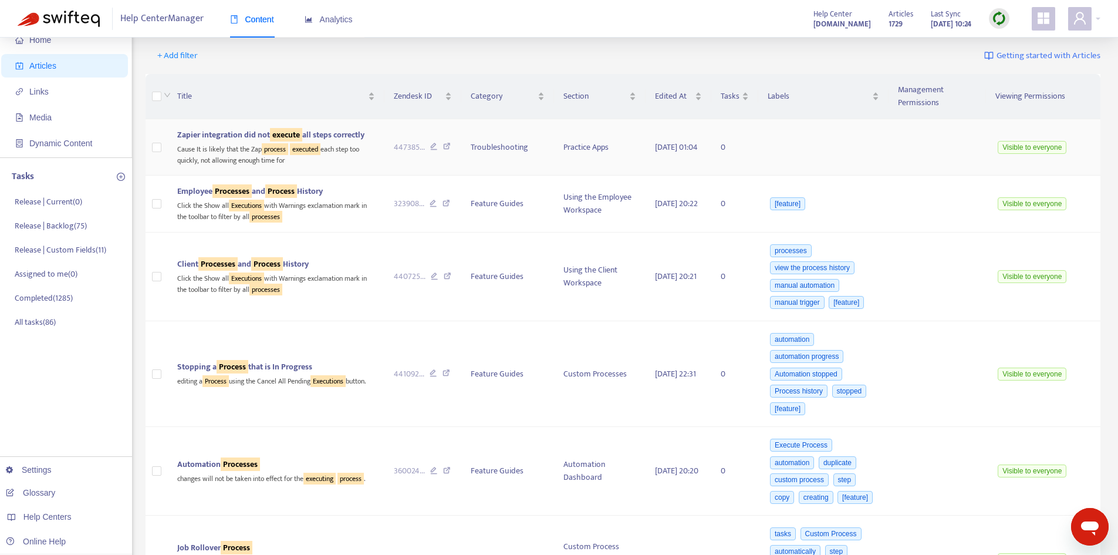
scroll to position [0, 0]
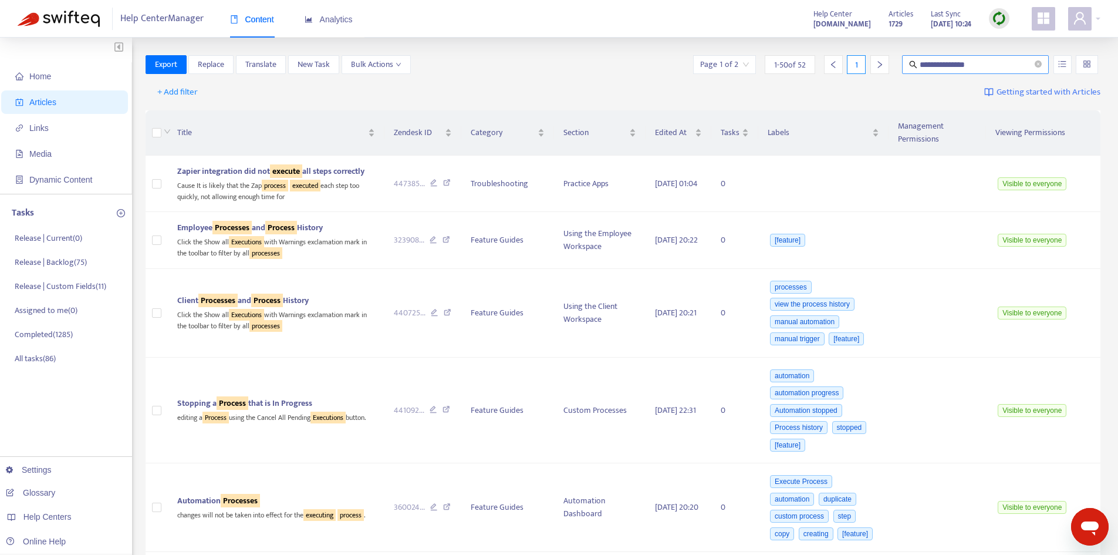
click at [985, 63] on input "**********" at bounding box center [976, 64] width 113 height 13
drag, startPoint x: 907, startPoint y: 70, endPoint x: 893, endPoint y: 70, distance: 14.7
click at [893, 70] on div "**********" at bounding box center [896, 64] width 410 height 19
type input "**********"
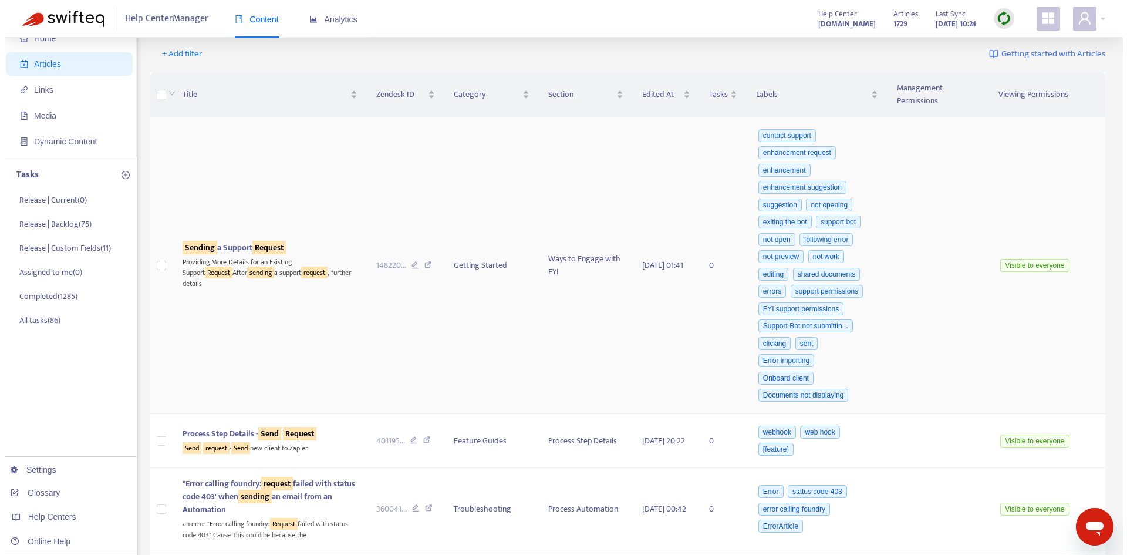
scroll to position [59, 0]
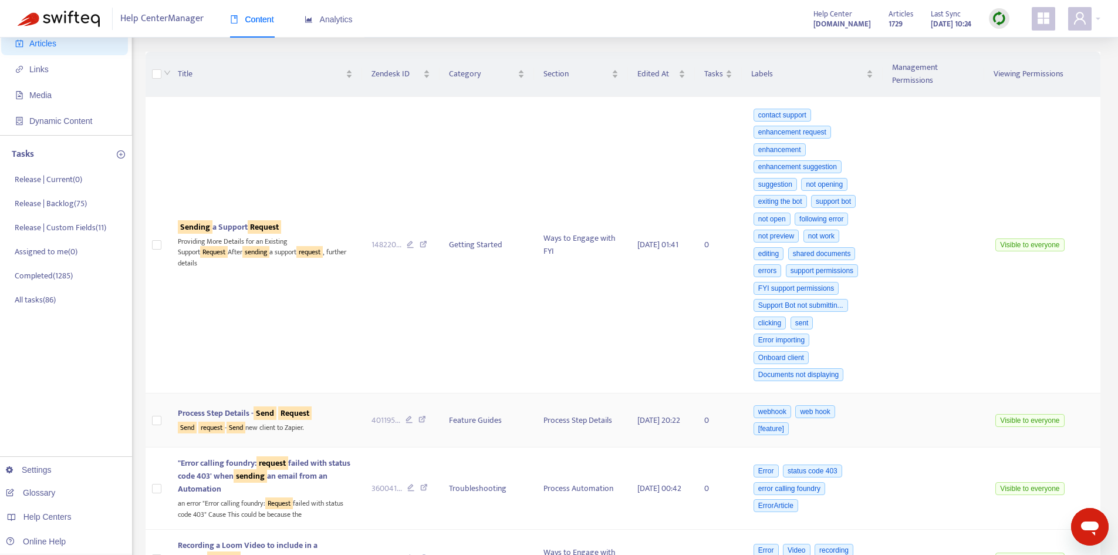
click at [246, 413] on span "Process Step Details - Send Request" at bounding box center [245, 412] width 134 height 13
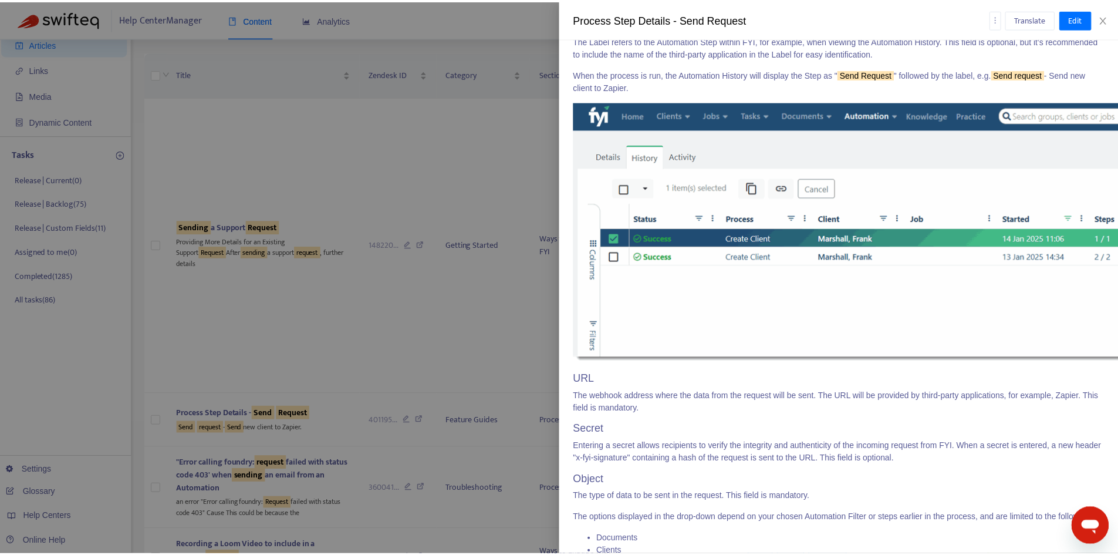
scroll to position [856, 0]
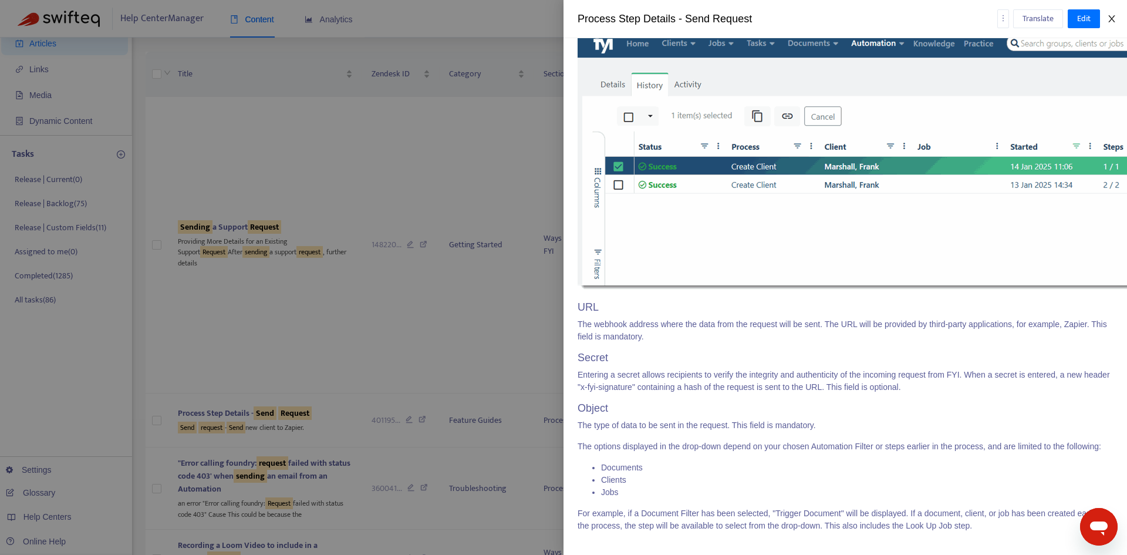
click at [1111, 19] on icon "close" at bounding box center [1111, 18] width 9 height 9
